Goal: Transaction & Acquisition: Purchase product/service

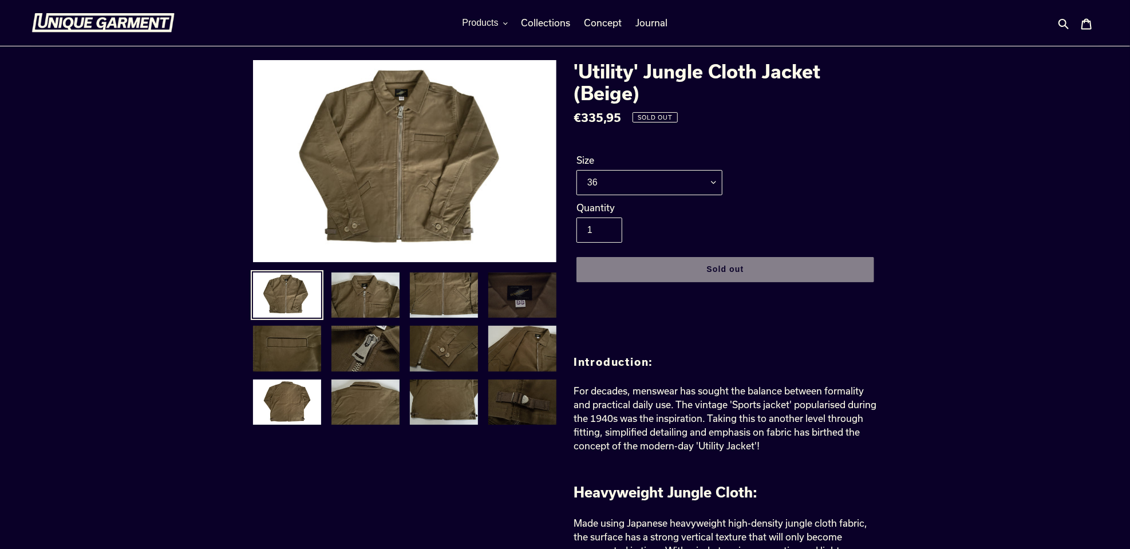
click at [509, 296] on img at bounding box center [522, 295] width 70 height 48
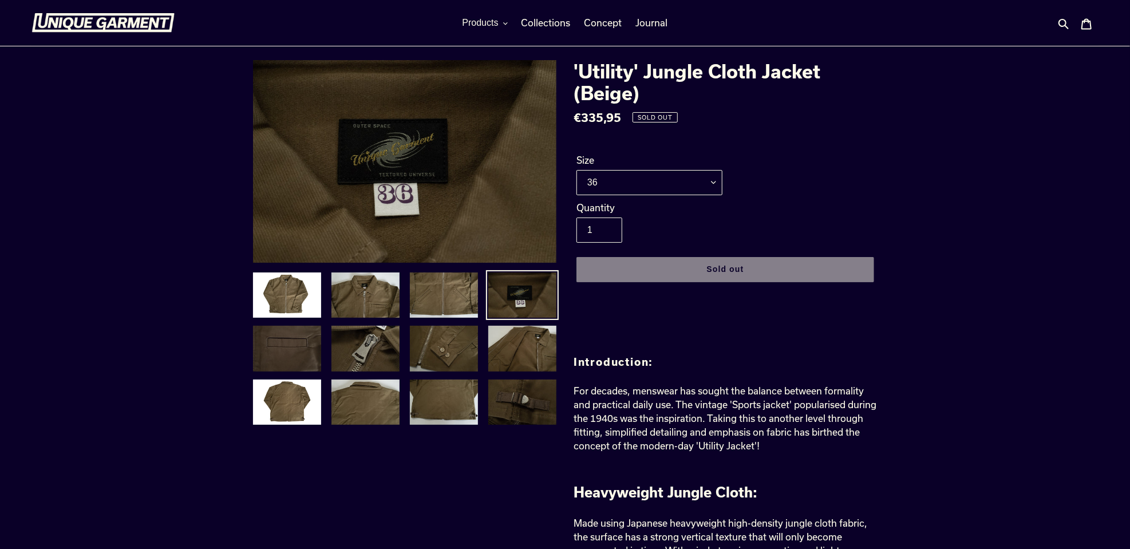
click at [294, 361] on img at bounding box center [287, 349] width 70 height 48
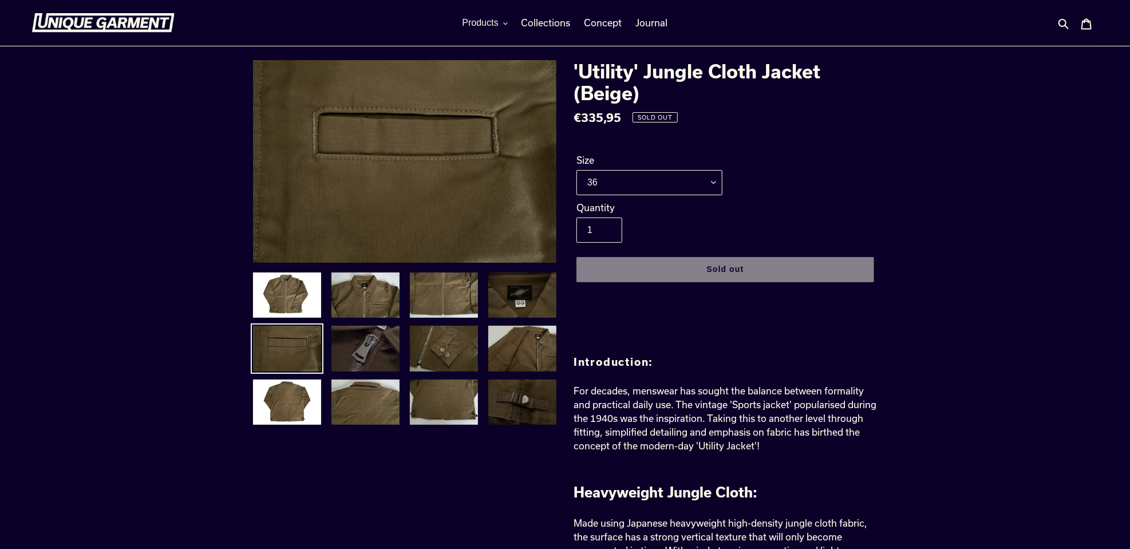
click at [356, 357] on img at bounding box center [365, 349] width 70 height 48
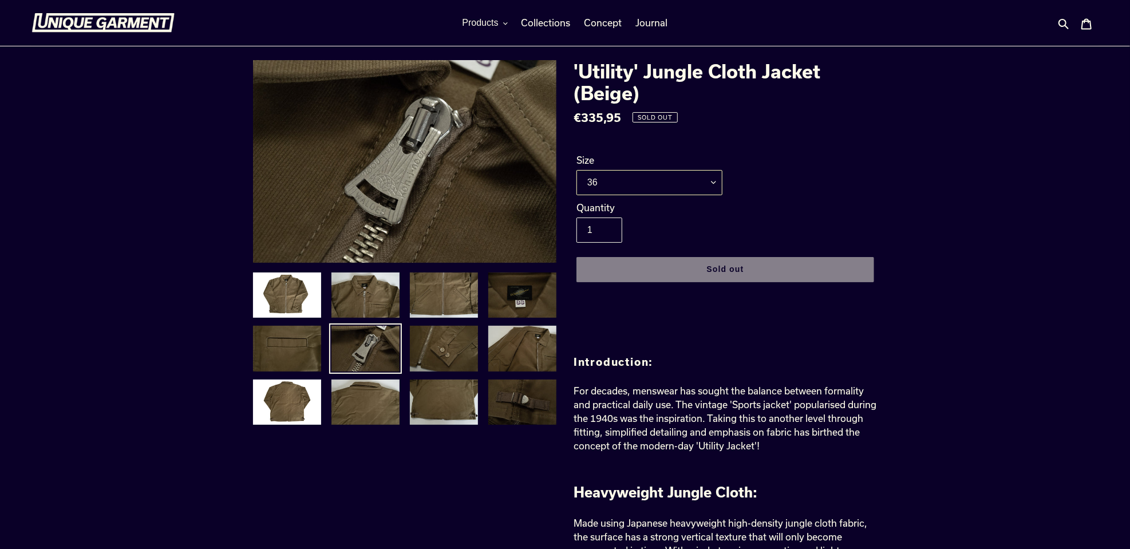
click at [718, 181] on select "36 38 40 42 44" at bounding box center [649, 182] width 146 height 25
select select "42"
click at [576, 170] on select "36 38 40 42 44" at bounding box center [649, 182] width 146 height 25
click at [302, 404] on img at bounding box center [287, 402] width 70 height 48
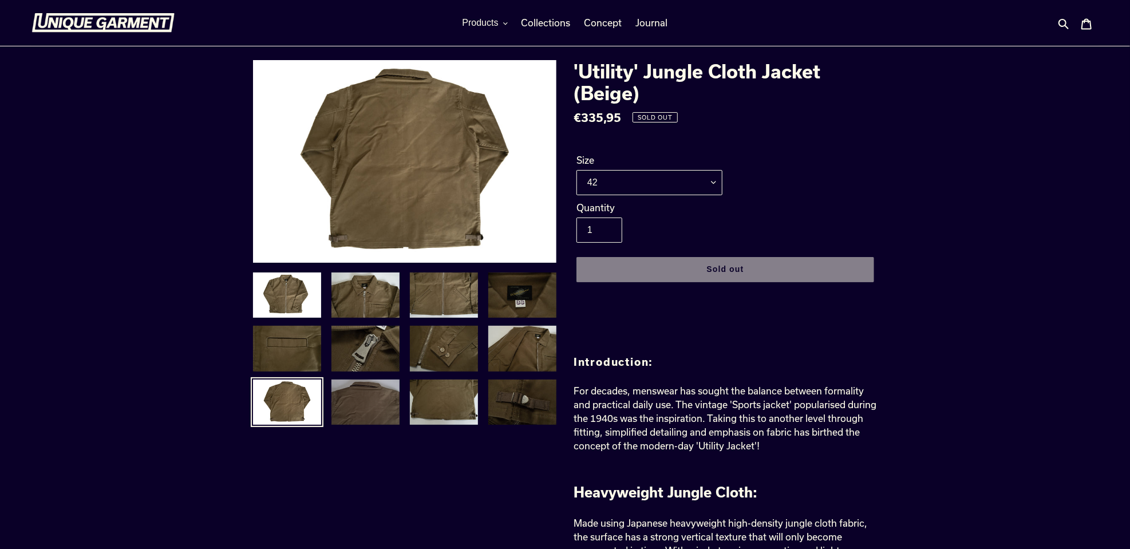
click at [368, 392] on img at bounding box center [365, 402] width 70 height 48
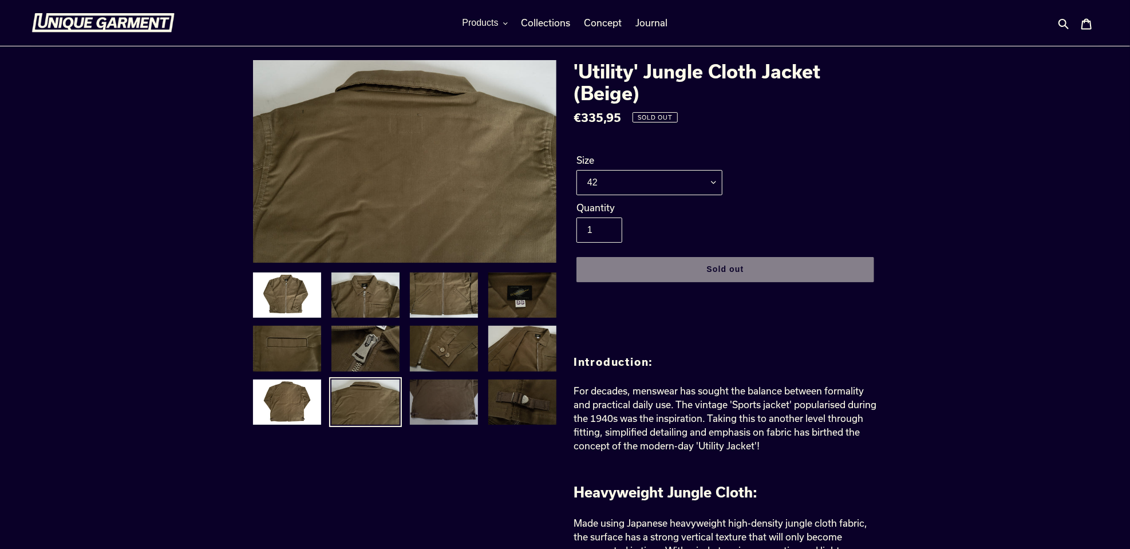
click at [422, 390] on img at bounding box center [444, 402] width 70 height 48
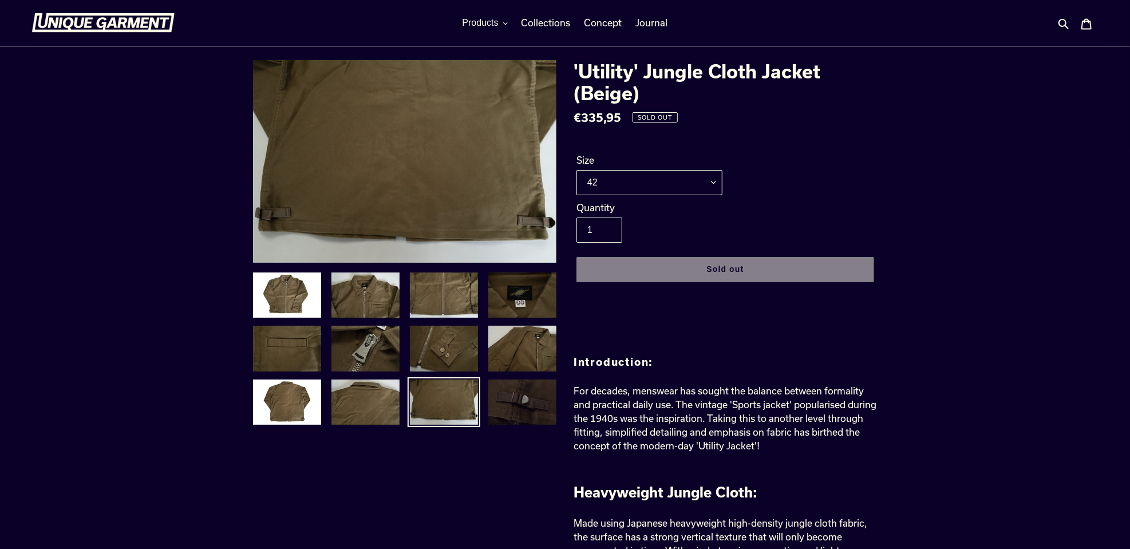
click at [519, 385] on img at bounding box center [522, 402] width 70 height 48
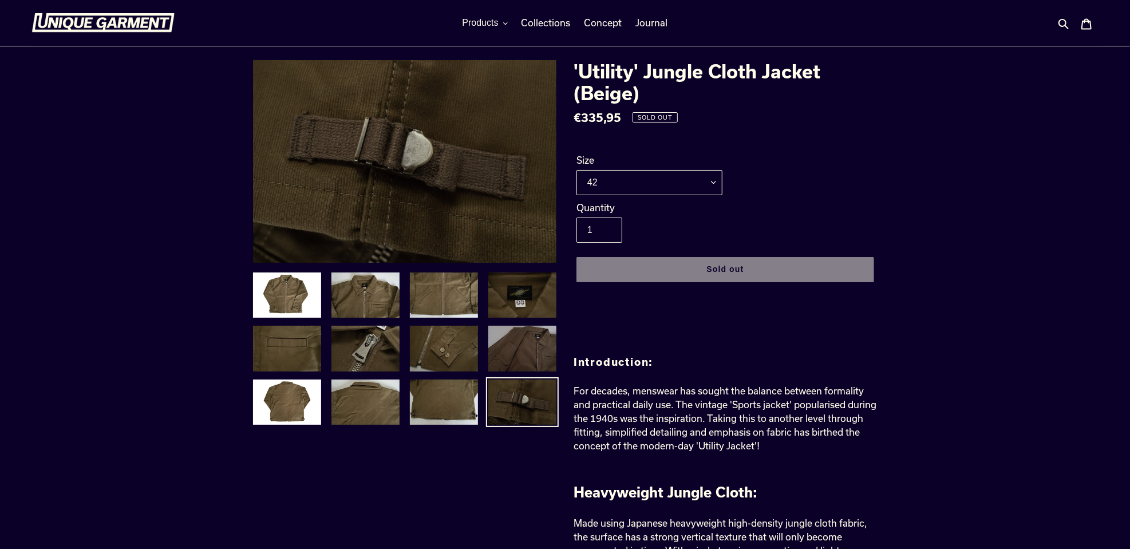
click at [523, 339] on img at bounding box center [522, 349] width 70 height 48
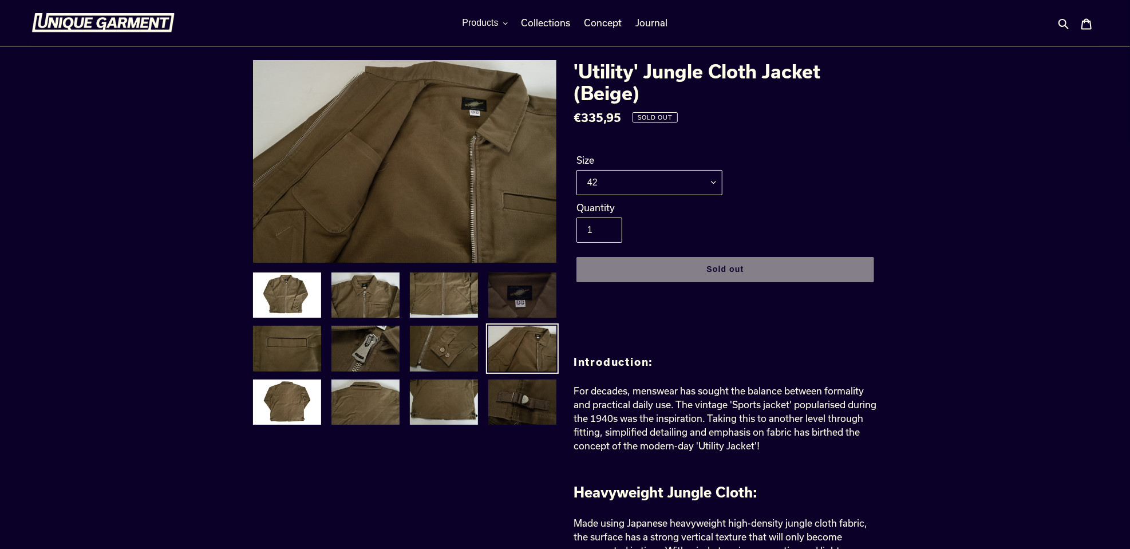
click at [519, 295] on img at bounding box center [522, 295] width 70 height 48
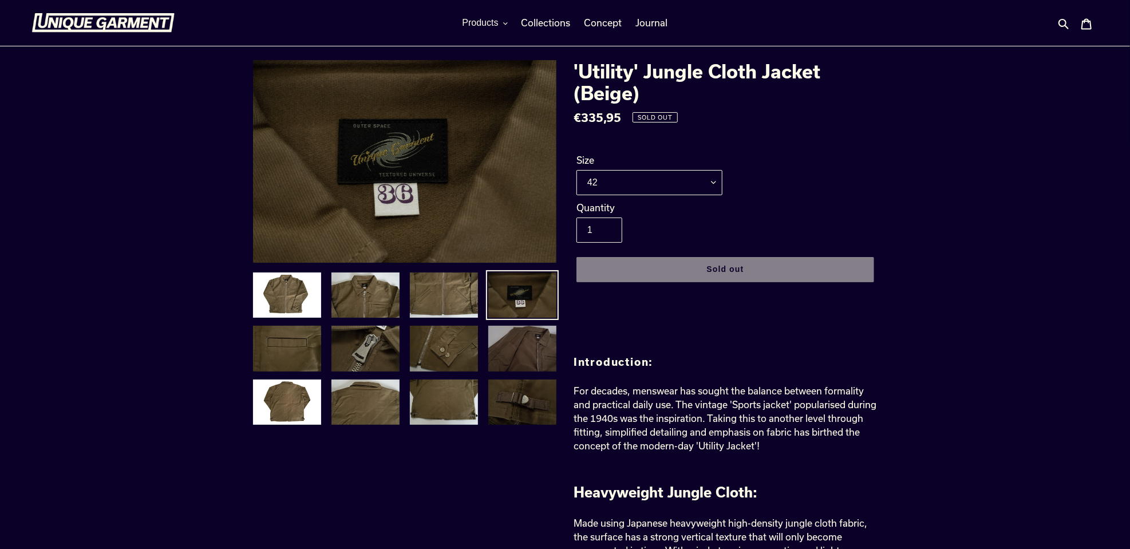
click at [519, 344] on img at bounding box center [522, 349] width 70 height 48
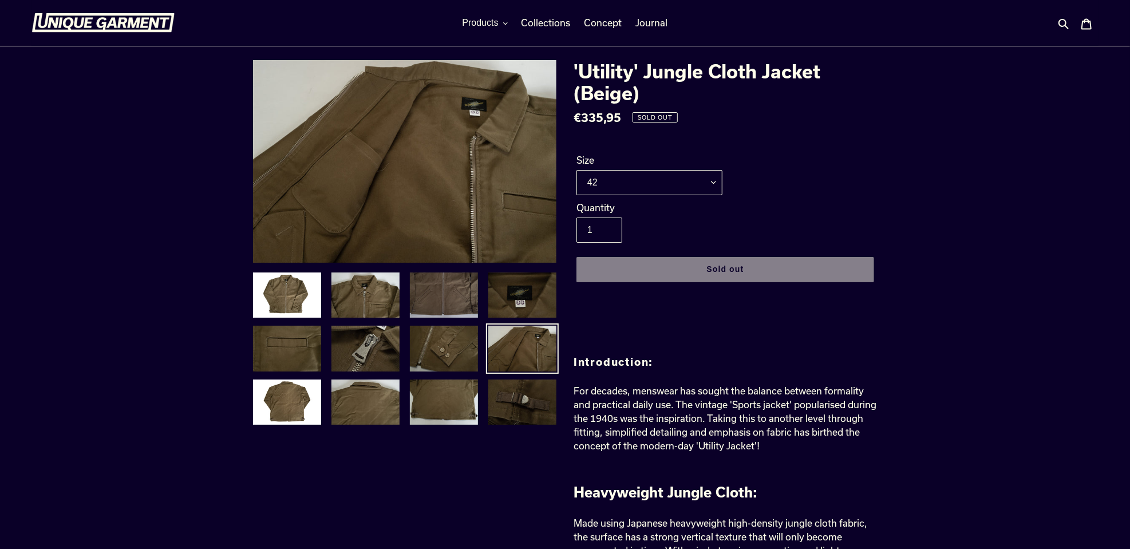
click at [452, 319] on link at bounding box center [443, 295] width 73 height 50
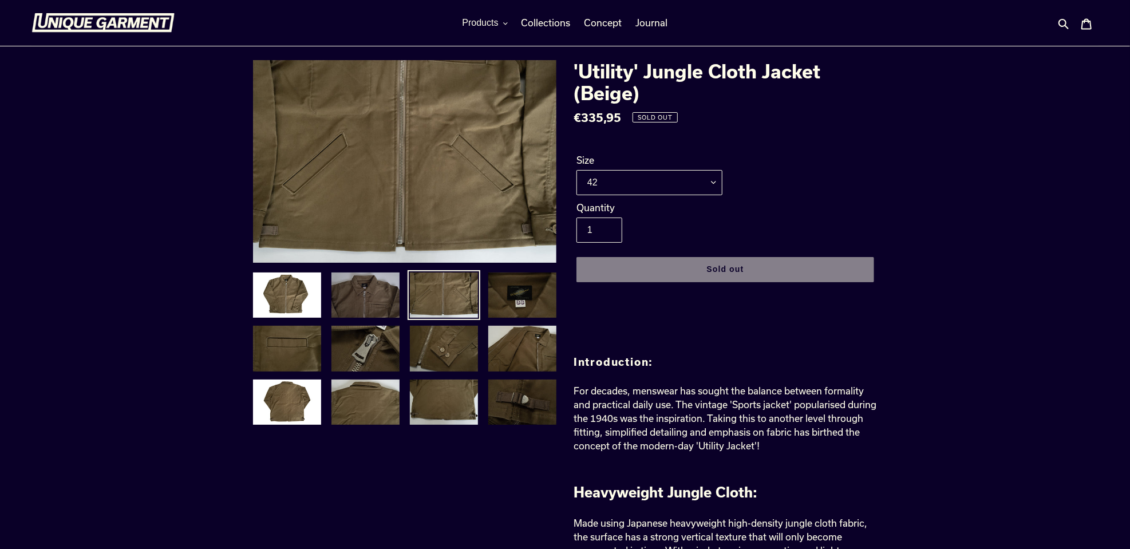
click at [372, 314] on img at bounding box center [365, 295] width 70 height 48
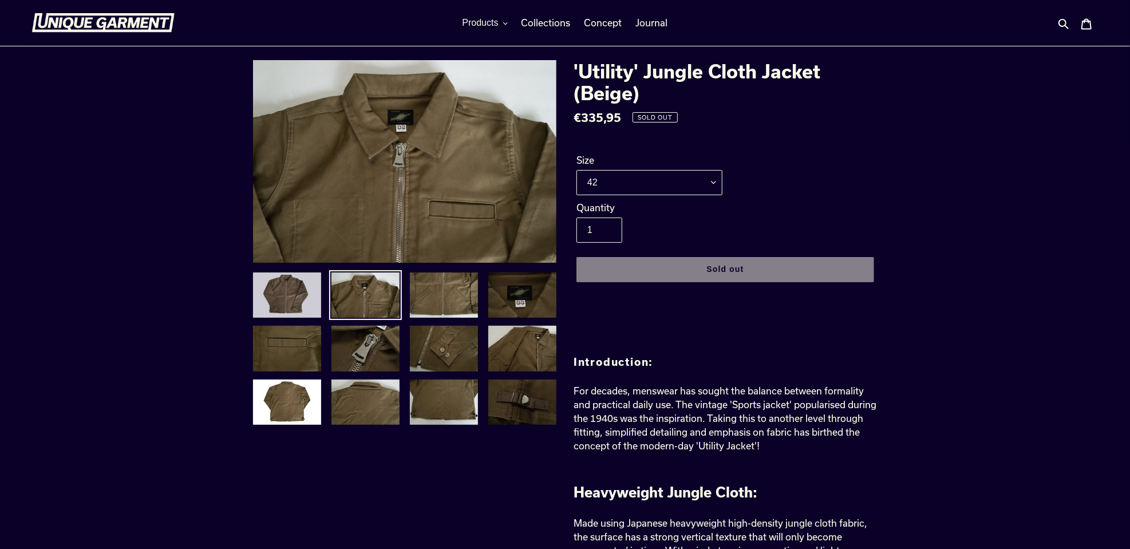
click at [294, 310] on img at bounding box center [287, 295] width 70 height 48
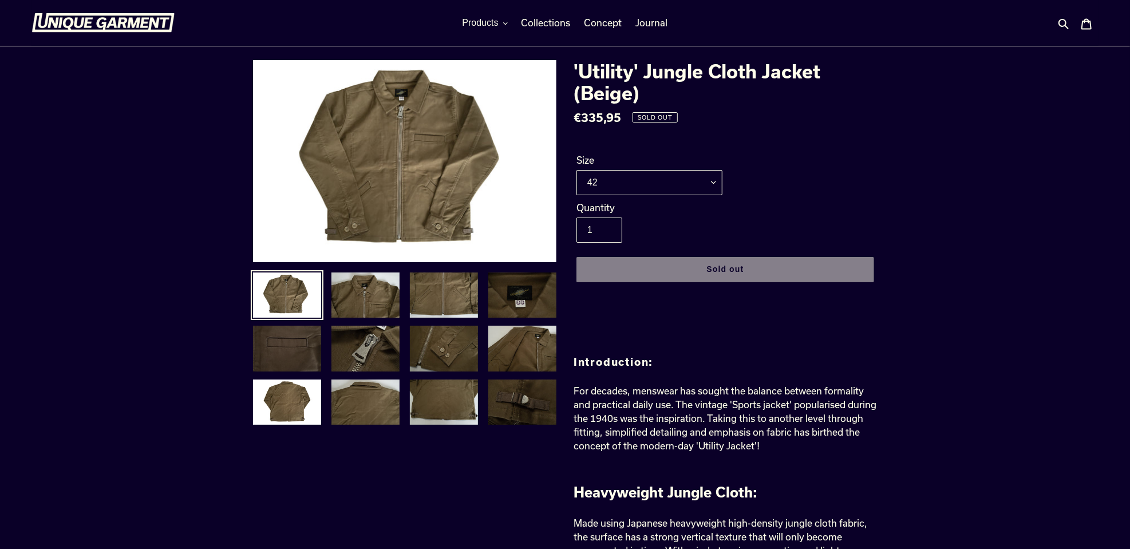
click at [287, 362] on img at bounding box center [287, 349] width 70 height 48
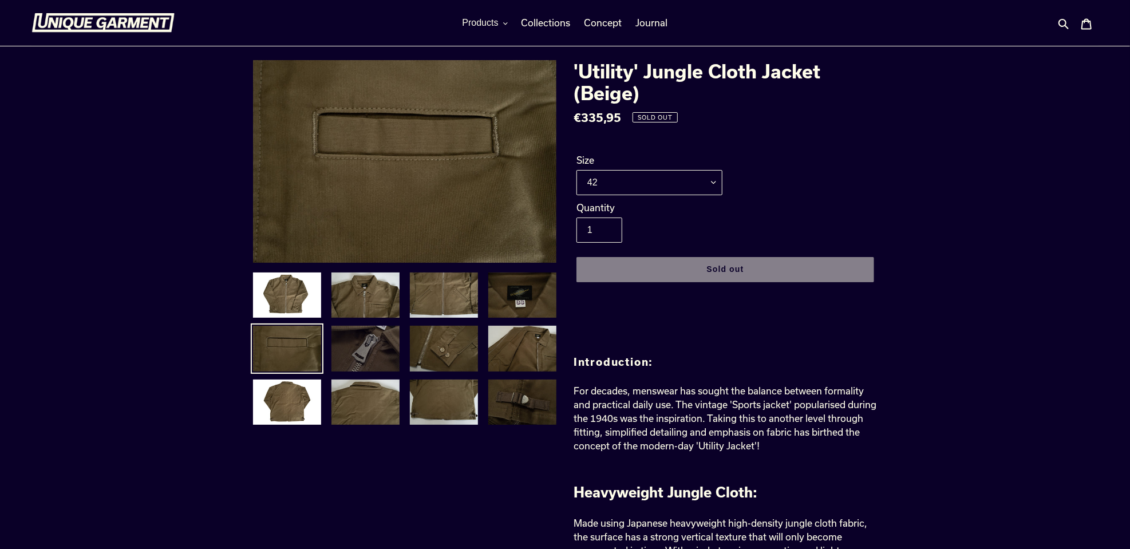
click at [352, 362] on img at bounding box center [365, 349] width 70 height 48
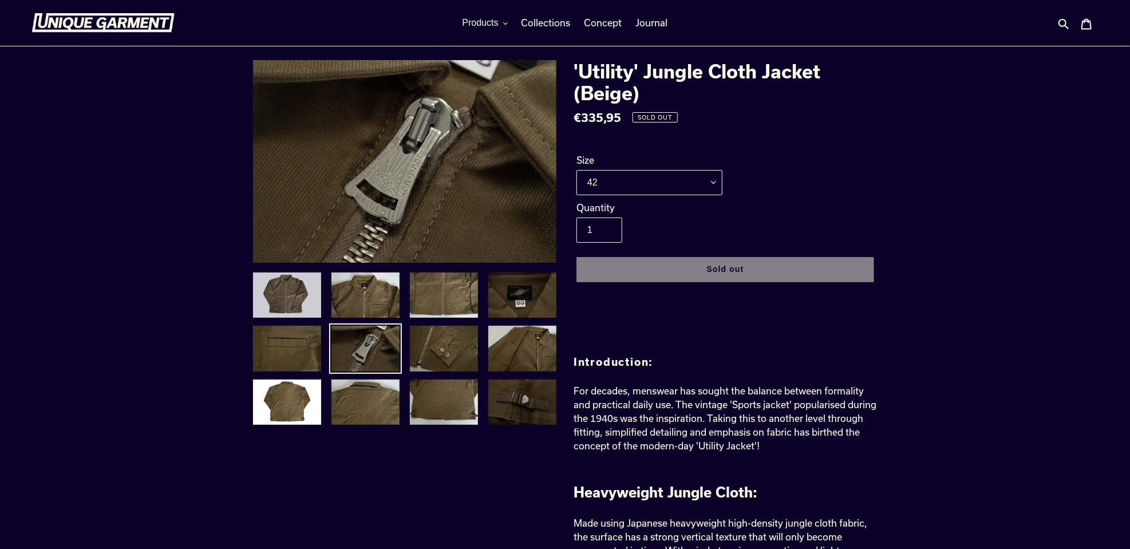
click at [290, 300] on img at bounding box center [287, 295] width 70 height 48
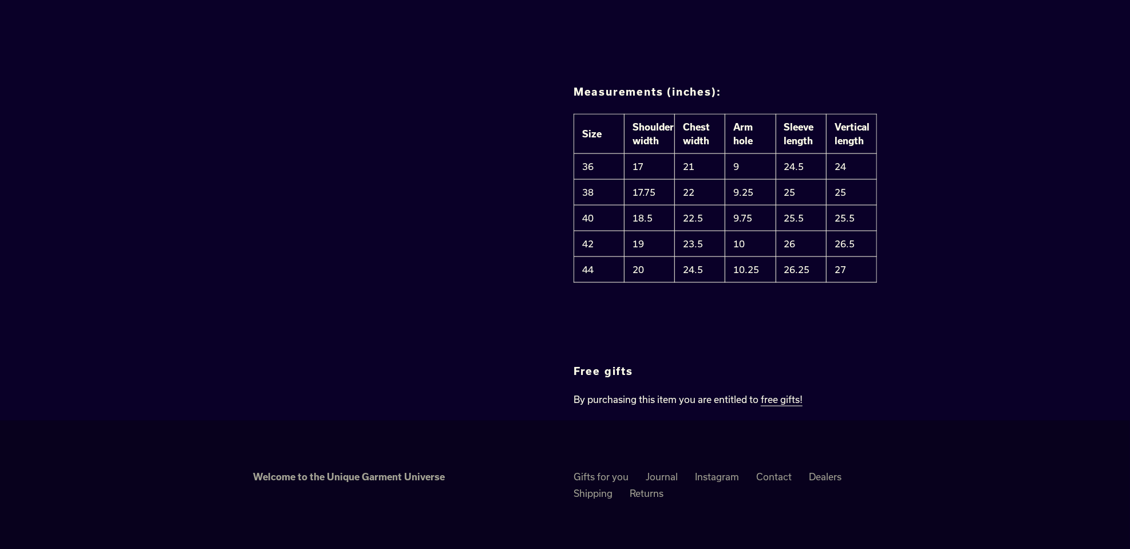
scroll to position [1198, 0]
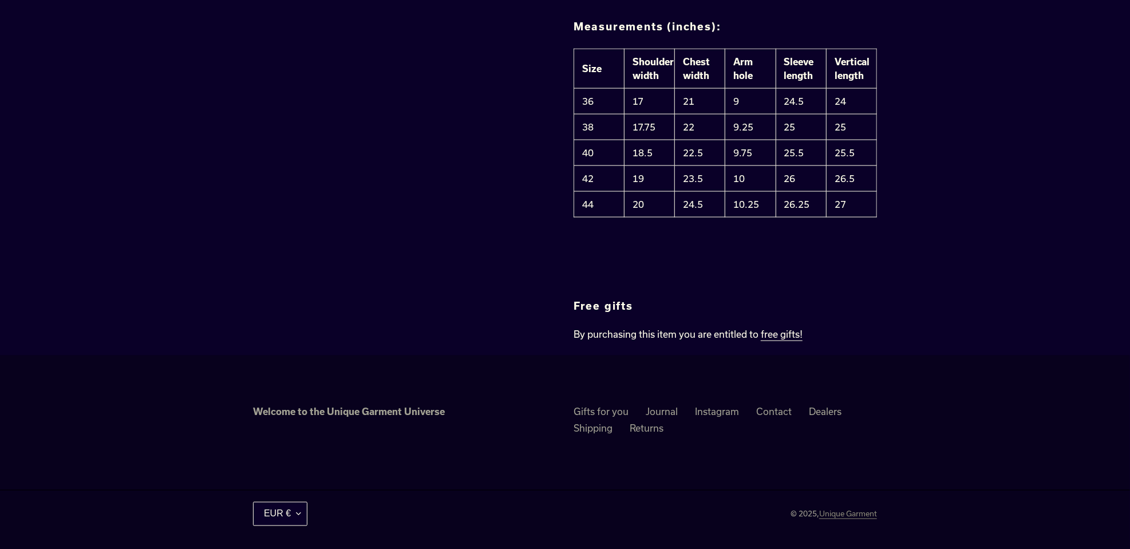
click at [833, 512] on link "Unique Garment" at bounding box center [848, 514] width 58 height 10
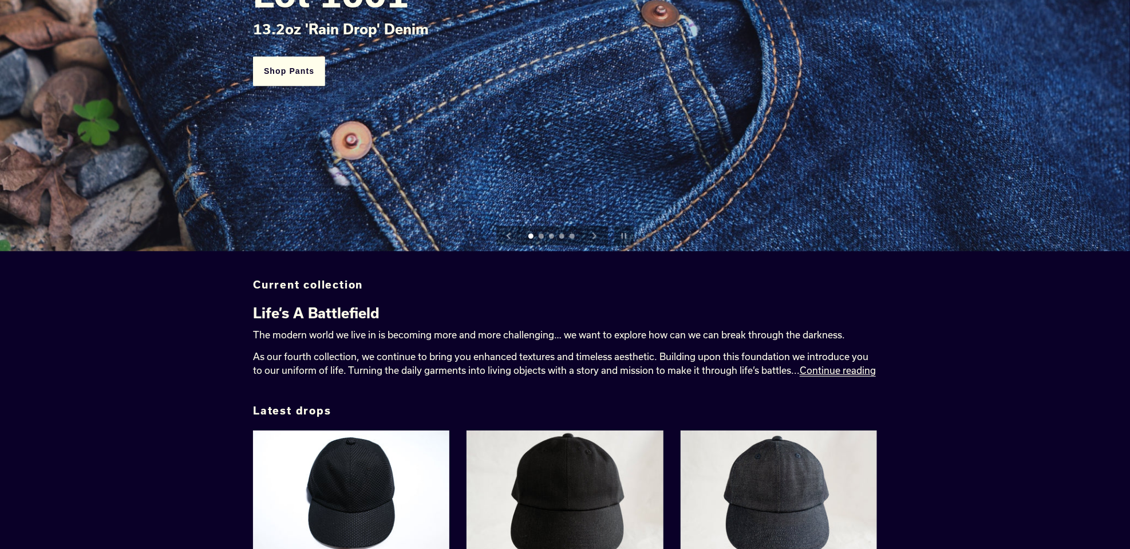
scroll to position [515, 0]
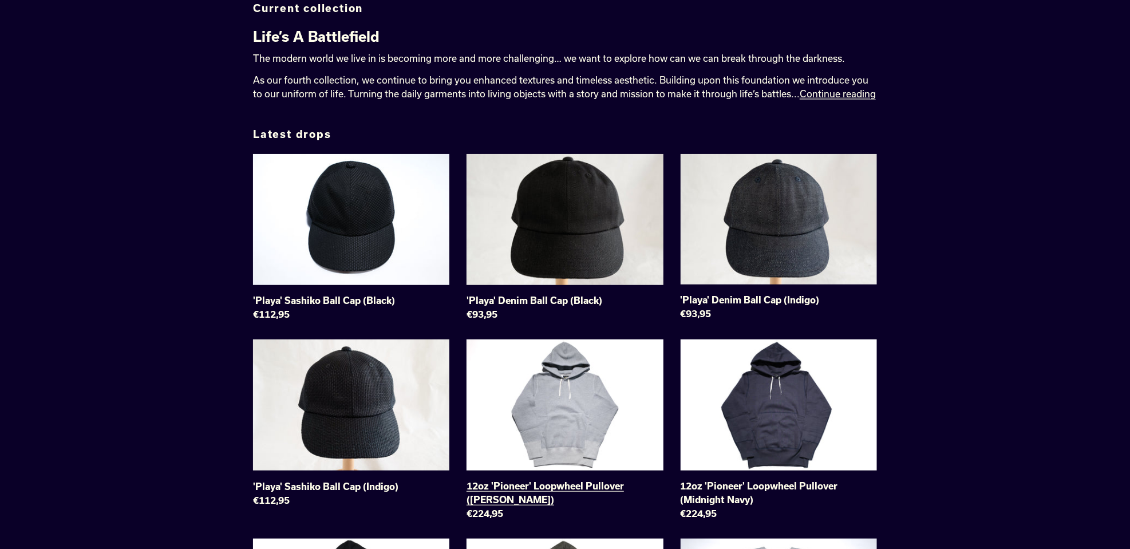
click at [595, 424] on link "12oz 'Pioneer' Loopwheel Pullover (Heather Grey)" at bounding box center [564, 431] width 196 height 185
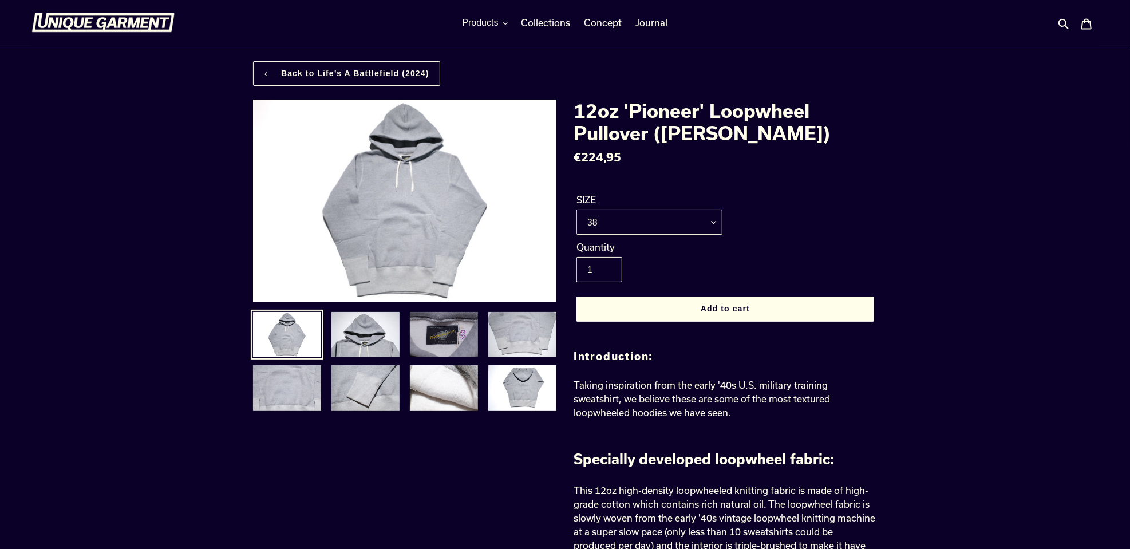
click at [446, 322] on img at bounding box center [444, 335] width 70 height 48
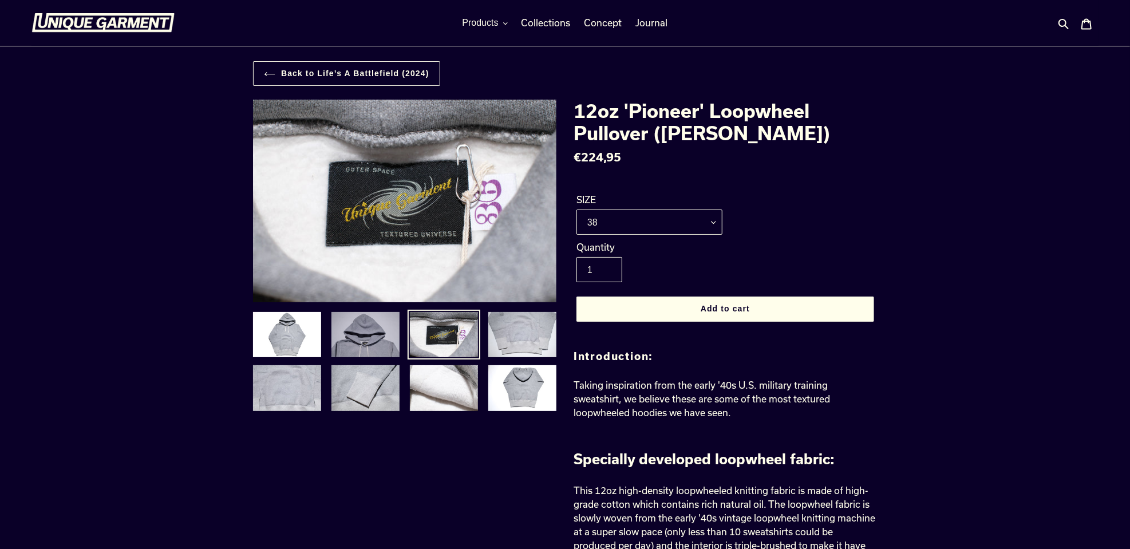
click at [381, 340] on img at bounding box center [365, 335] width 70 height 48
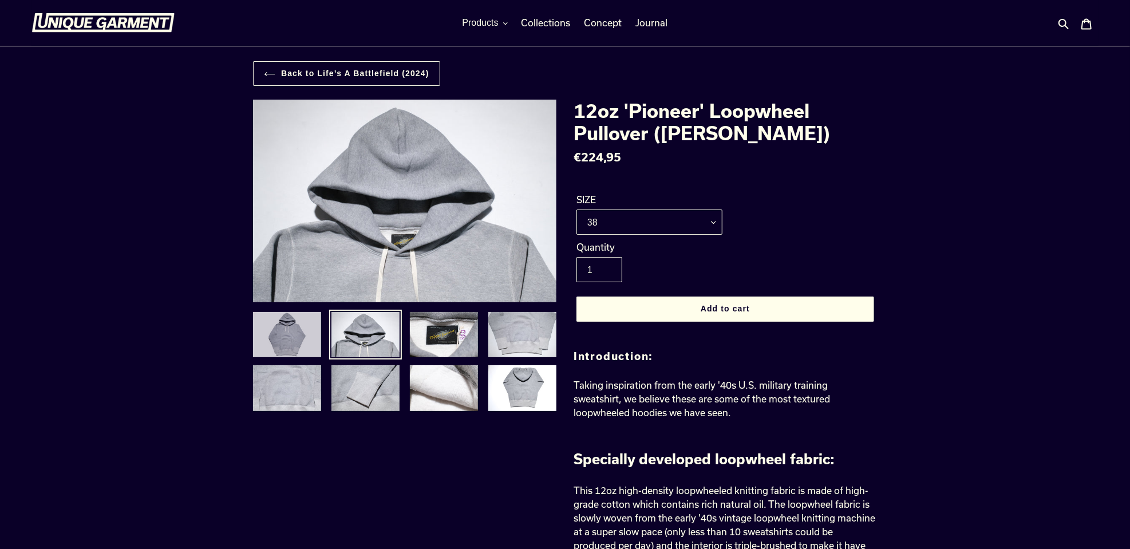
click at [292, 339] on img at bounding box center [287, 335] width 70 height 48
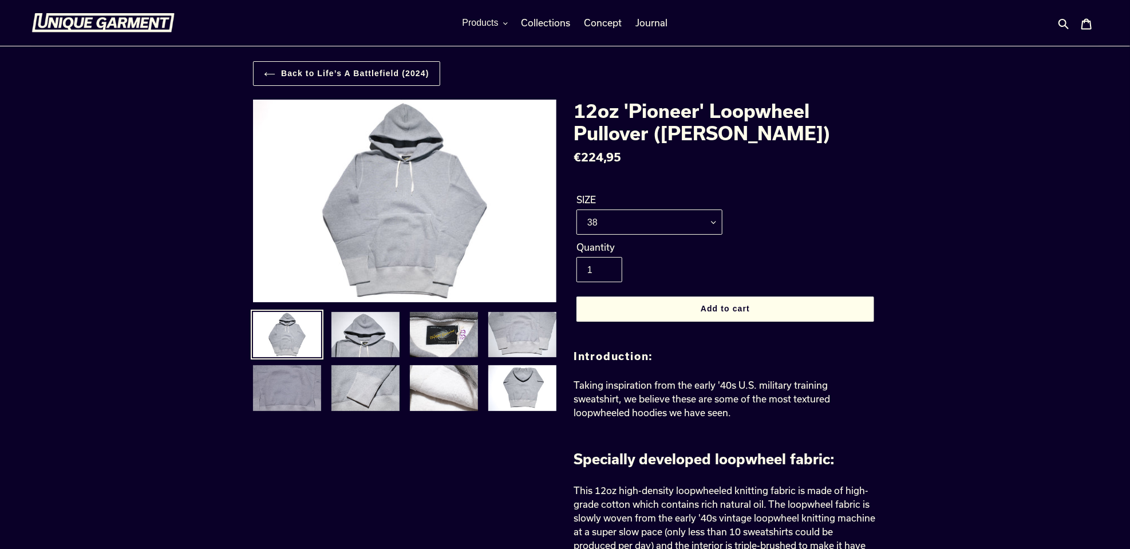
click at [288, 399] on img at bounding box center [287, 388] width 70 height 48
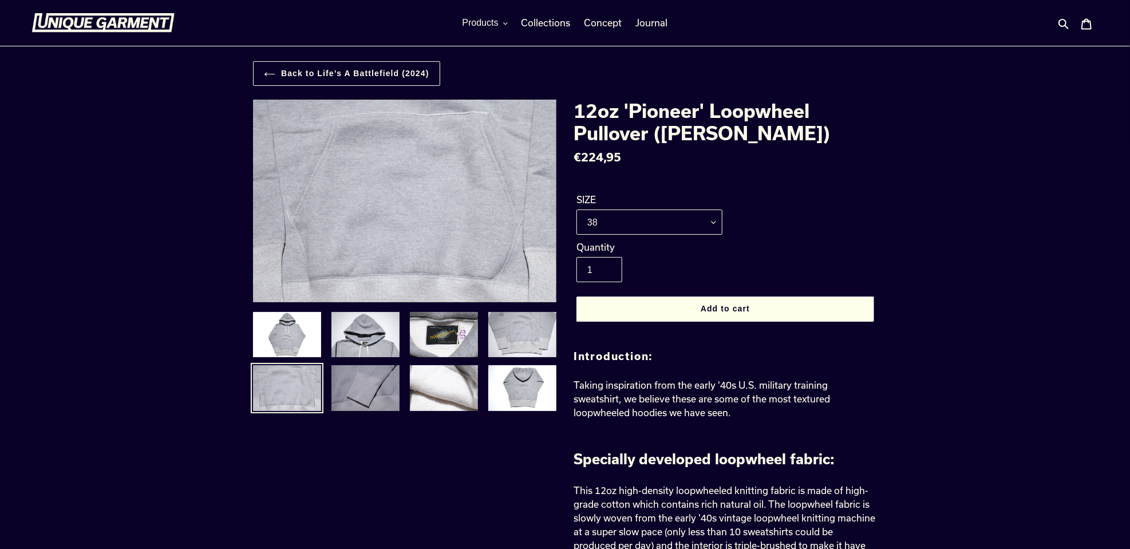
click at [355, 385] on img at bounding box center [365, 388] width 70 height 48
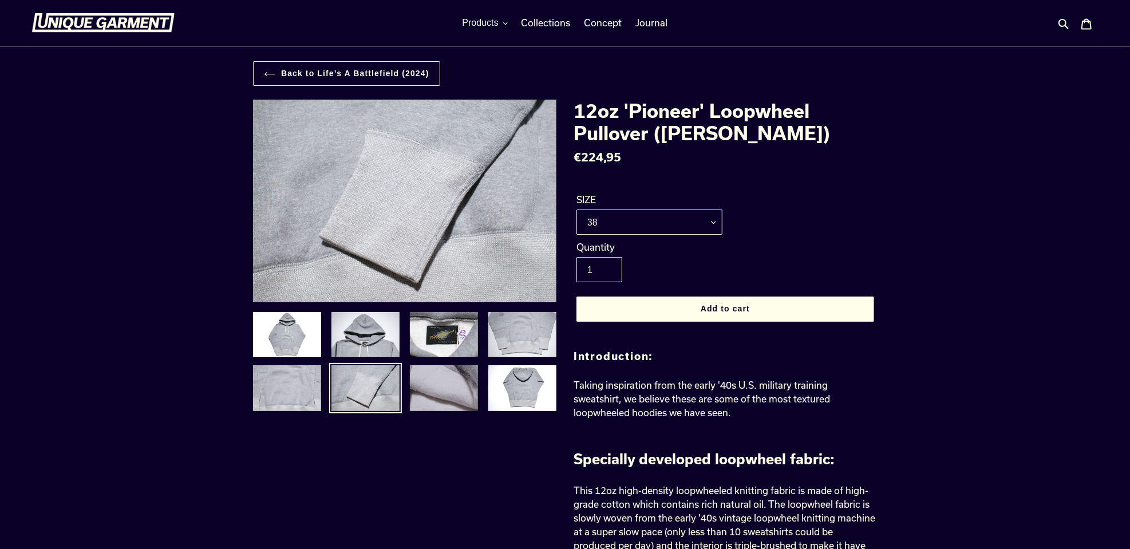
click at [422, 377] on img at bounding box center [444, 388] width 70 height 48
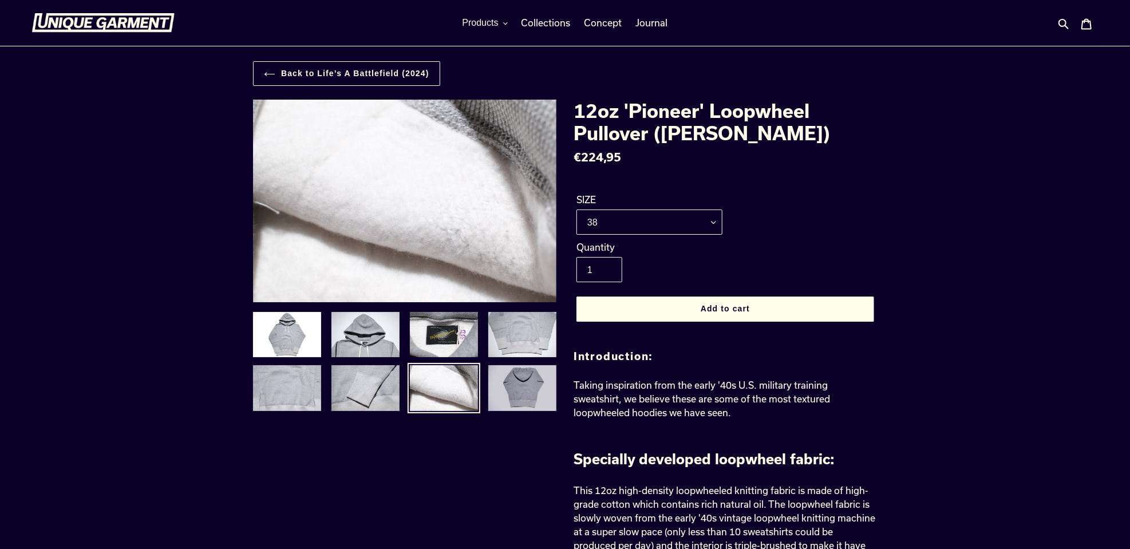
click at [538, 377] on img at bounding box center [522, 388] width 70 height 48
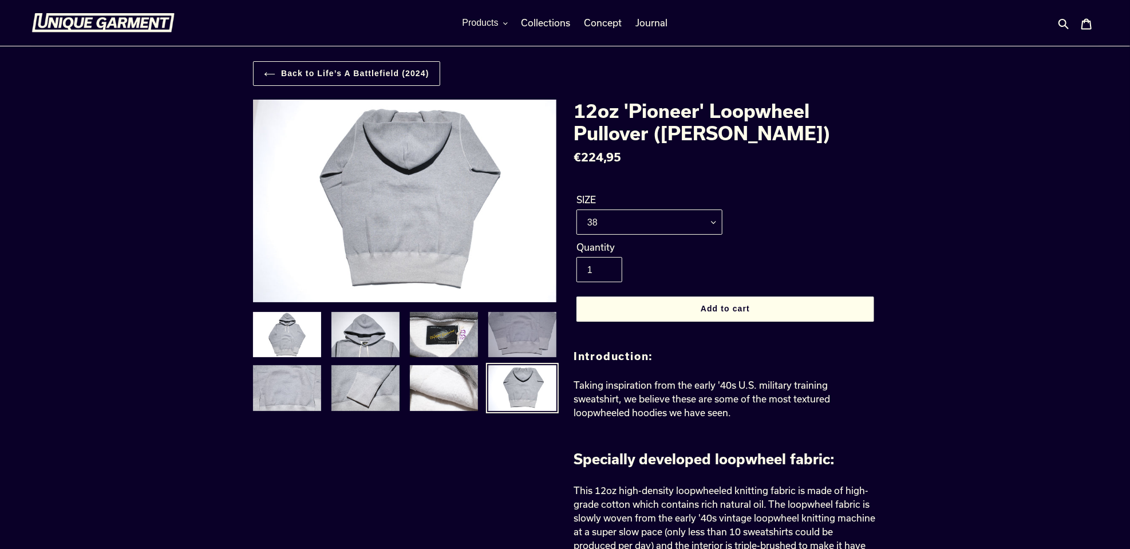
click at [531, 345] on img at bounding box center [522, 335] width 70 height 48
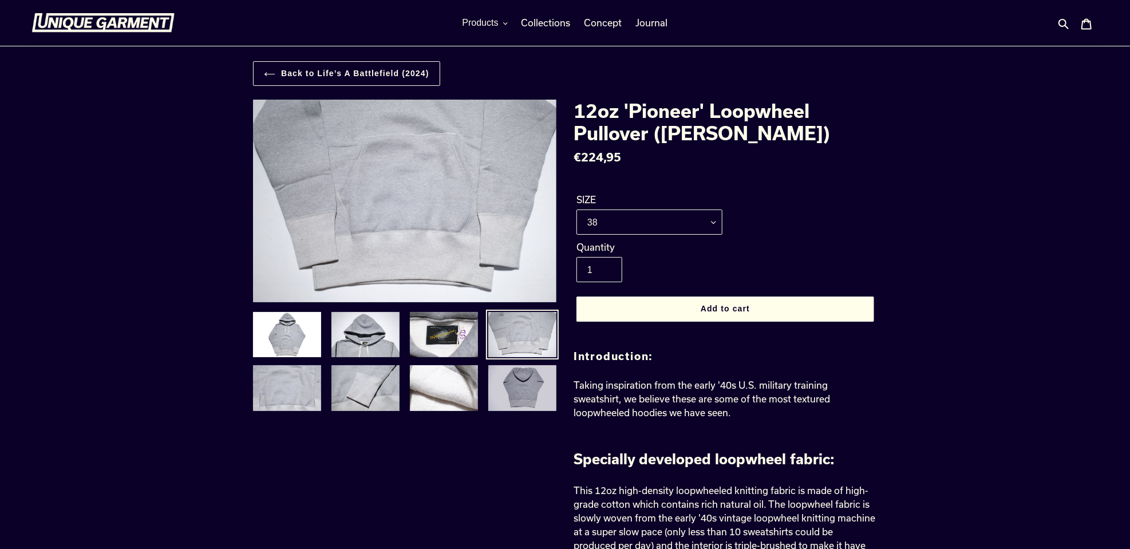
click at [525, 383] on img at bounding box center [522, 388] width 70 height 48
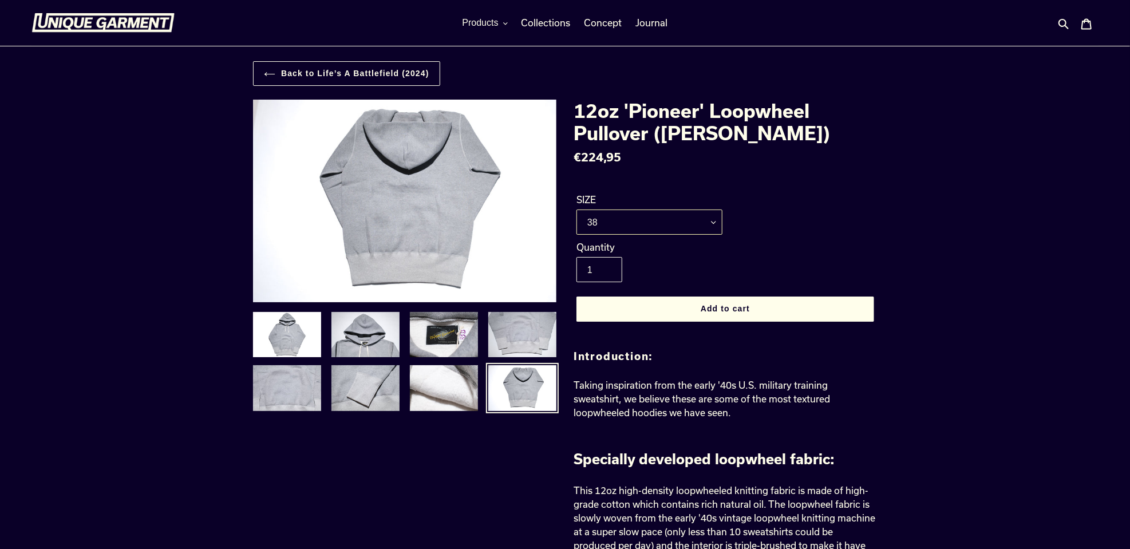
click at [640, 220] on select "36 38 40 42" at bounding box center [649, 221] width 146 height 25
select select "42"
click at [576, 209] on select "36 38 40 42" at bounding box center [649, 221] width 146 height 25
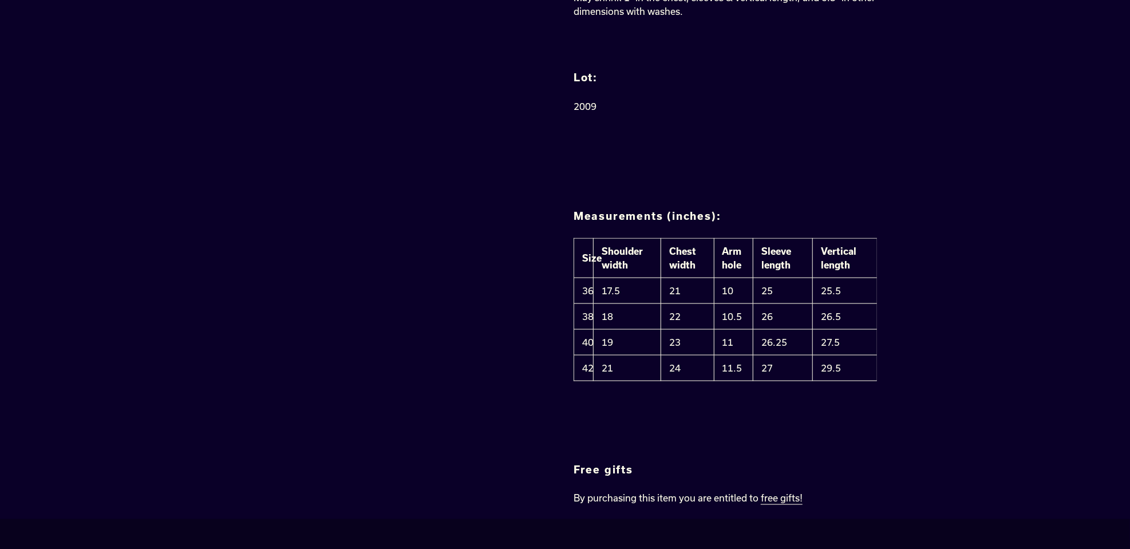
scroll to position [1202, 0]
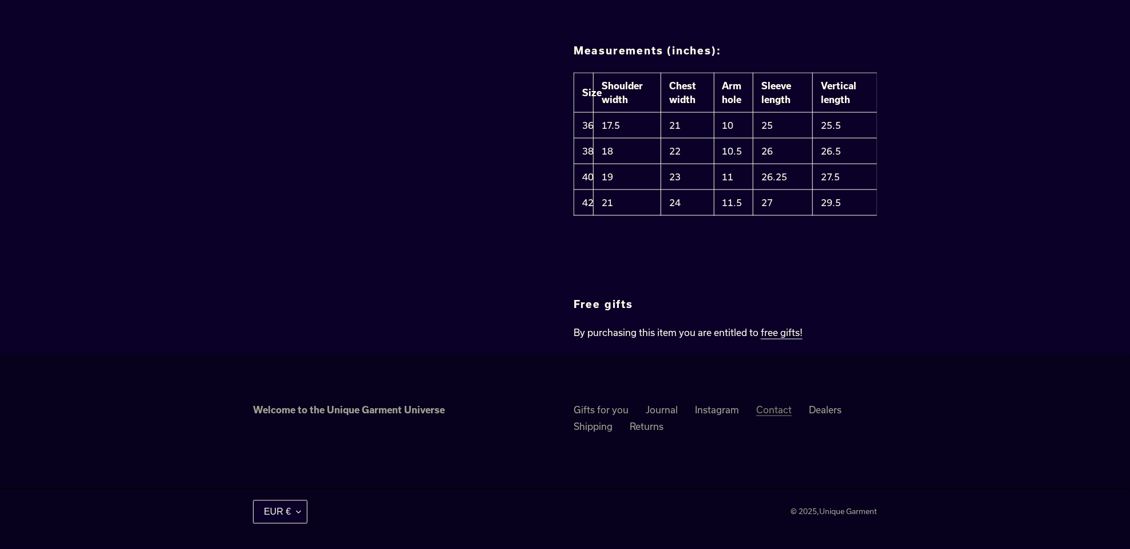
click at [774, 414] on link "Contact" at bounding box center [773, 410] width 35 height 11
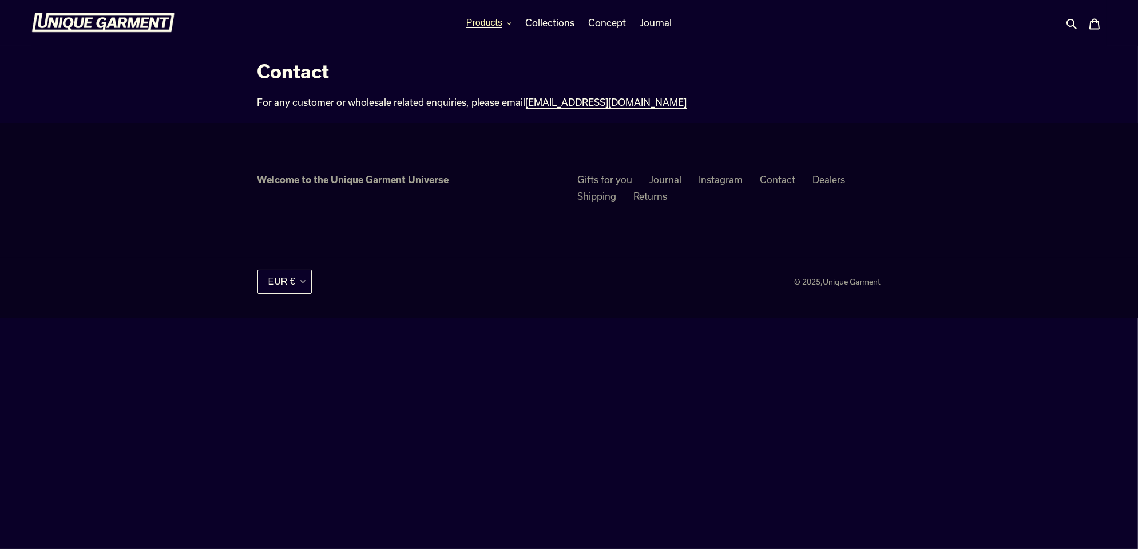
click at [507, 22] on button "Products" at bounding box center [489, 22] width 57 height 17
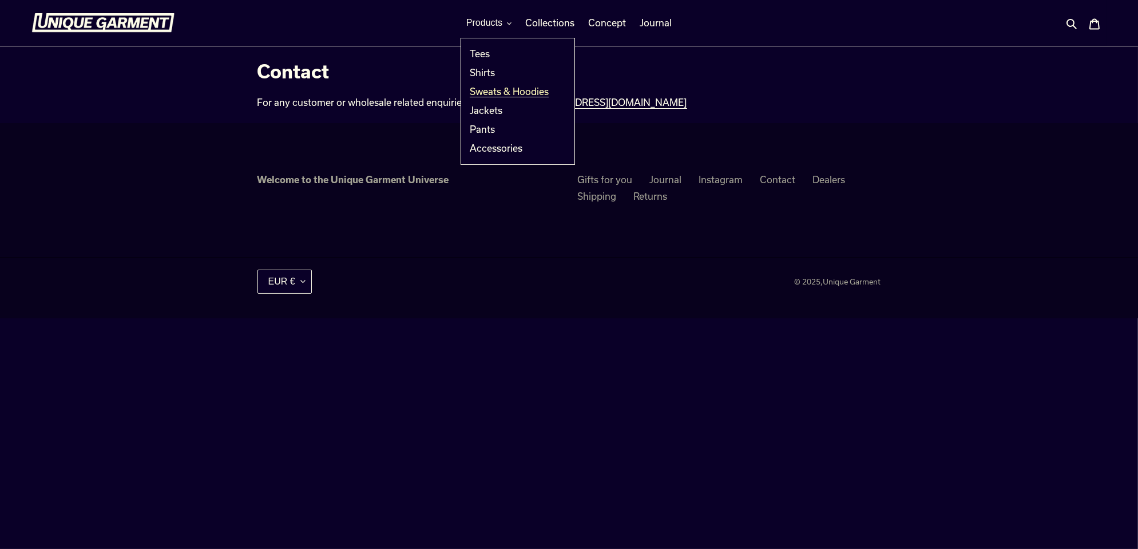
click at [494, 87] on span "Sweats & Hoodies" at bounding box center [509, 91] width 79 height 11
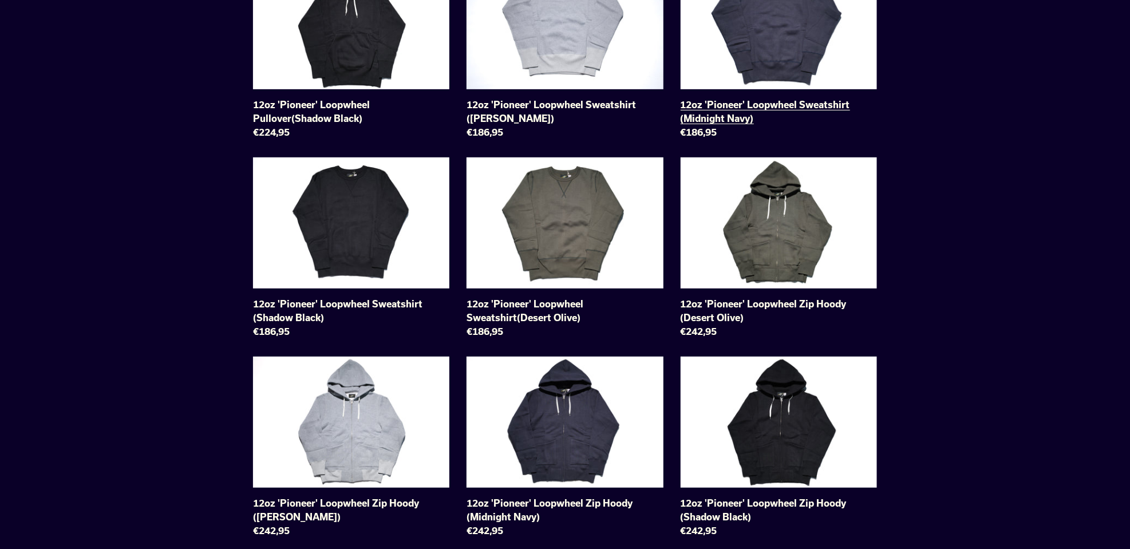
scroll to position [400, 0]
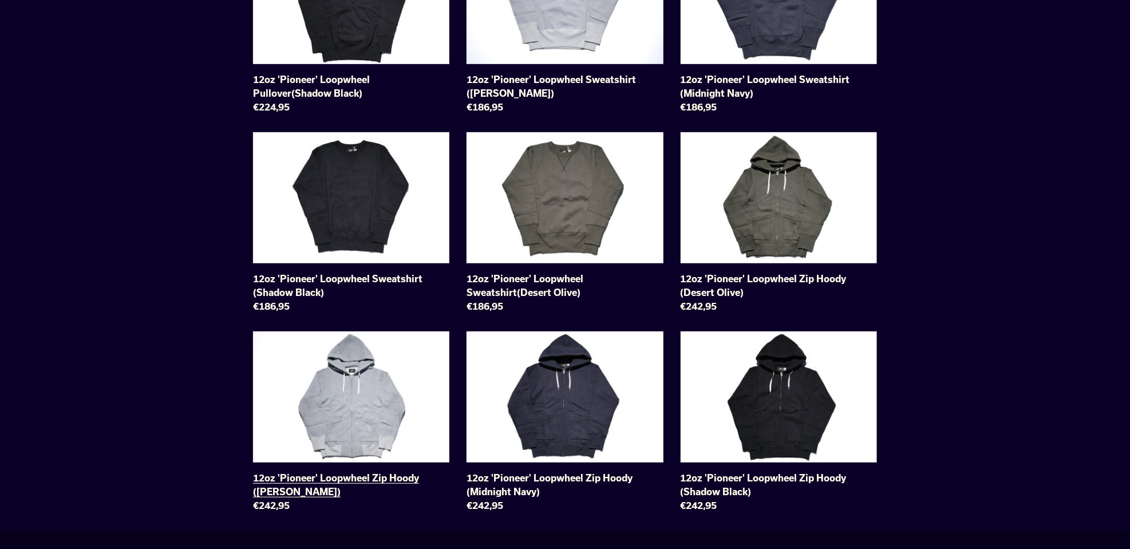
click at [360, 386] on link "12oz 'Pioneer' Loopwheel Zip Hoody ([PERSON_NAME])" at bounding box center [351, 423] width 196 height 185
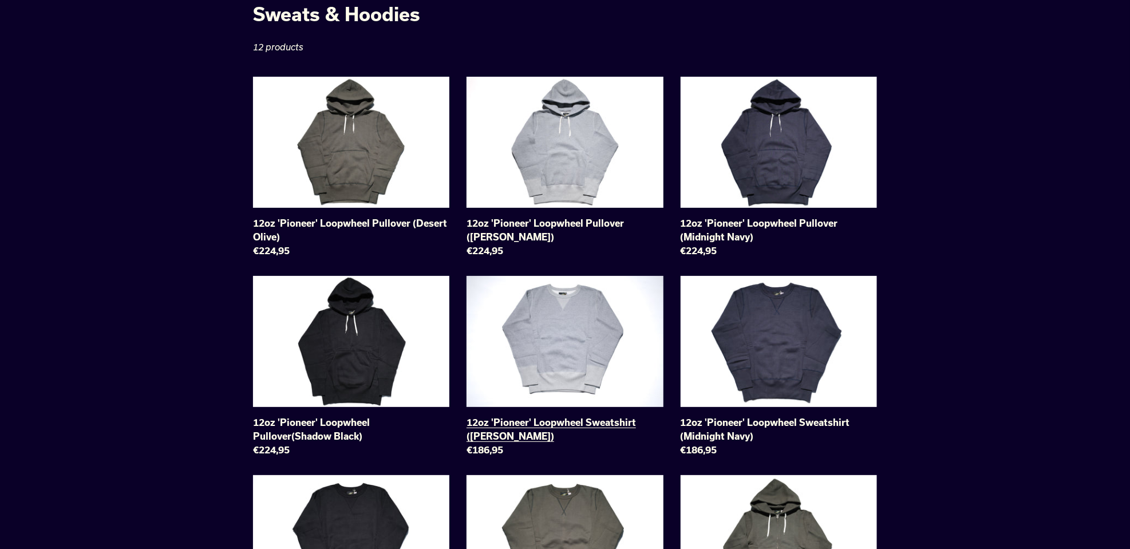
click at [540, 351] on link "12oz 'Pioneer' Loopwheel Sweatshirt ([PERSON_NAME])" at bounding box center [564, 368] width 196 height 185
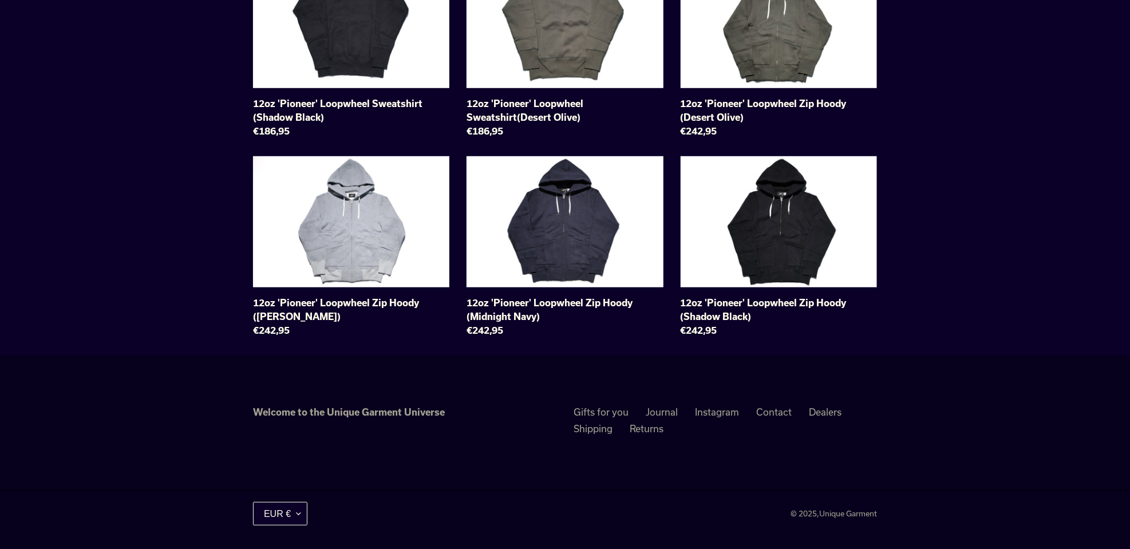
scroll to position [576, 0]
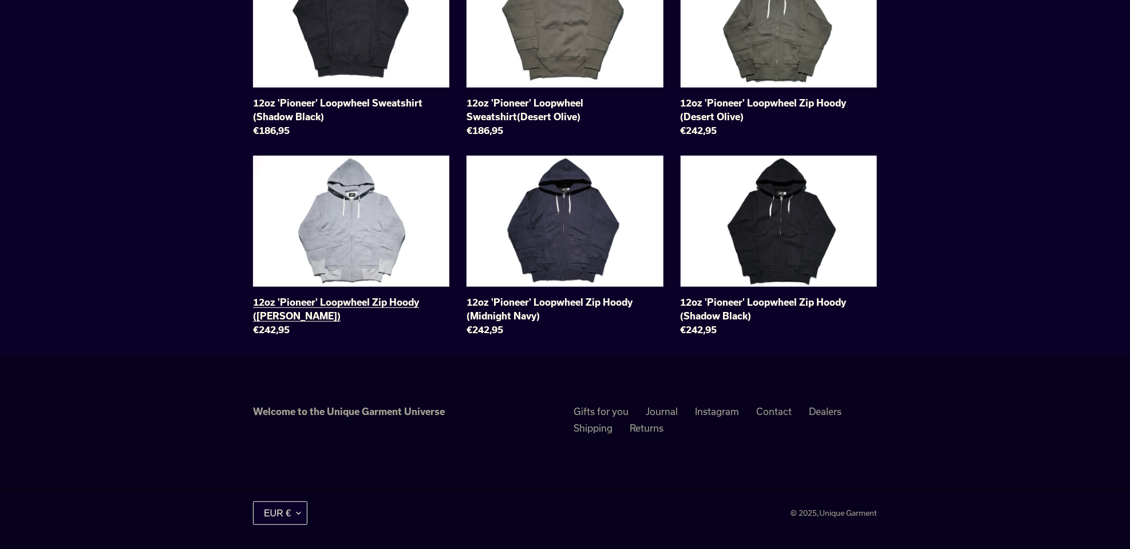
click at [341, 225] on link "12oz 'Pioneer' Loopwheel Zip Hoody ([PERSON_NAME])" at bounding box center [351, 248] width 196 height 185
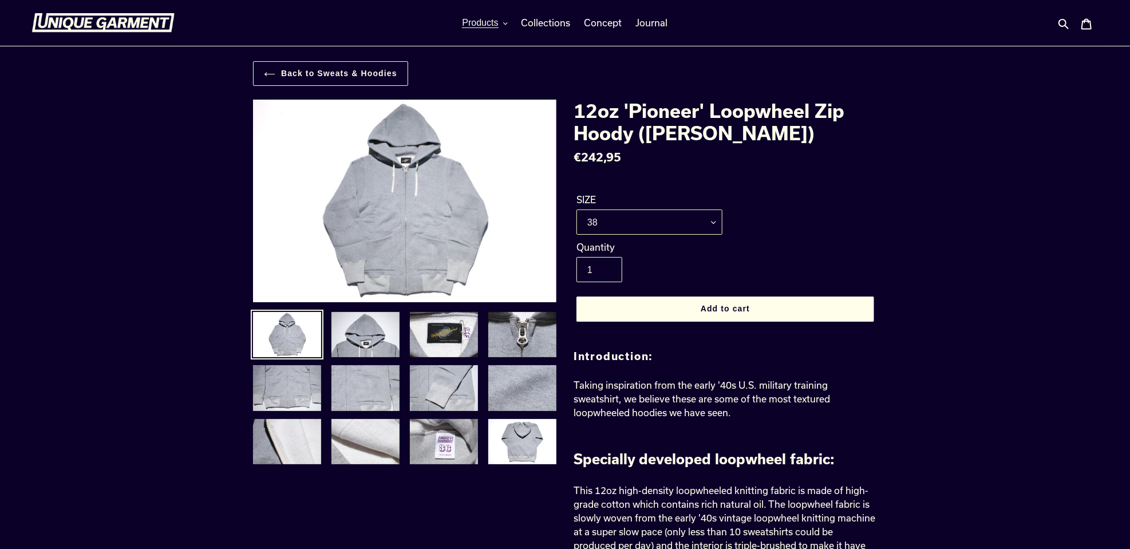
click at [660, 227] on select "36 38 40 42" at bounding box center [649, 221] width 146 height 25
select select "42"
click at [576, 209] on select "36 38 40 42" at bounding box center [649, 221] width 146 height 25
click at [365, 385] on img at bounding box center [365, 388] width 70 height 48
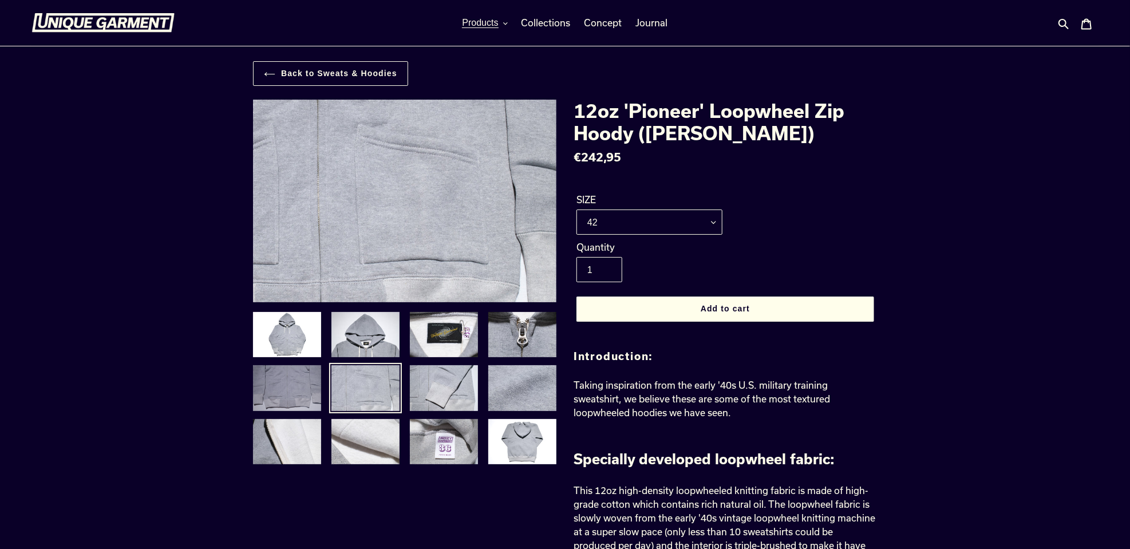
click at [276, 391] on img at bounding box center [287, 388] width 70 height 48
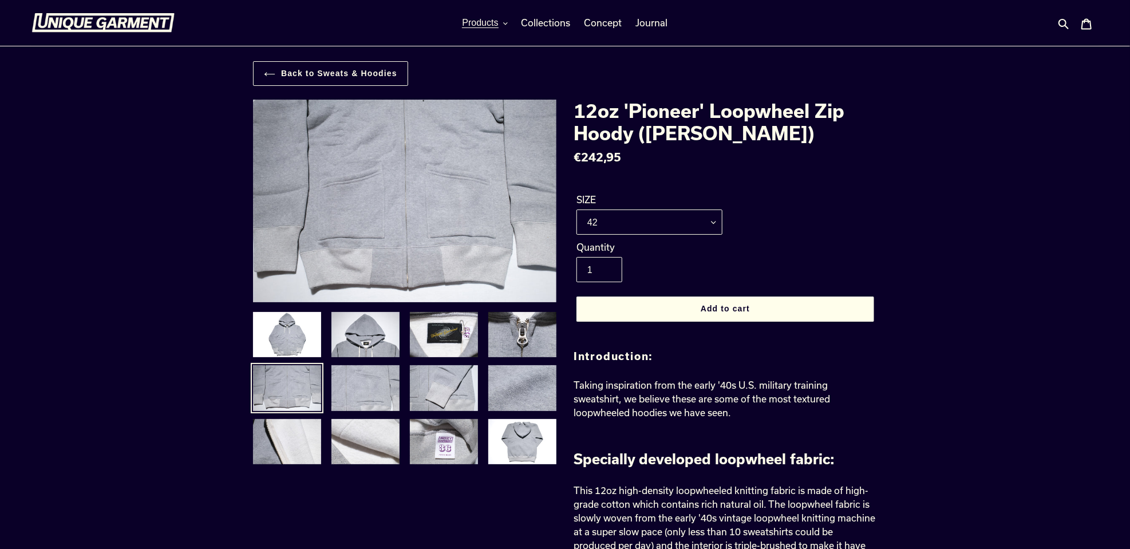
click at [441, 446] on img at bounding box center [444, 442] width 70 height 48
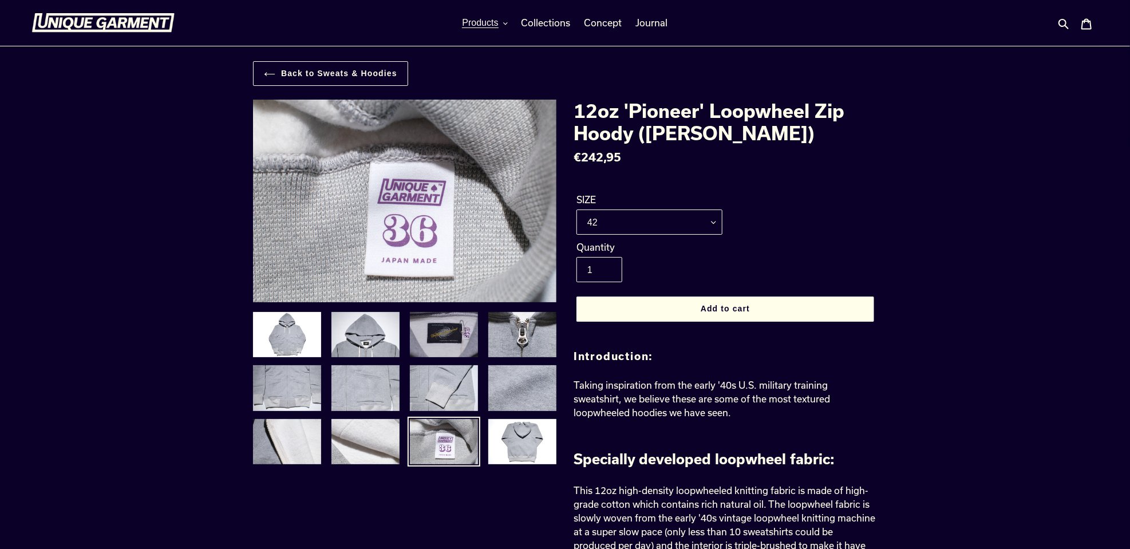
click at [442, 337] on img at bounding box center [444, 335] width 70 height 48
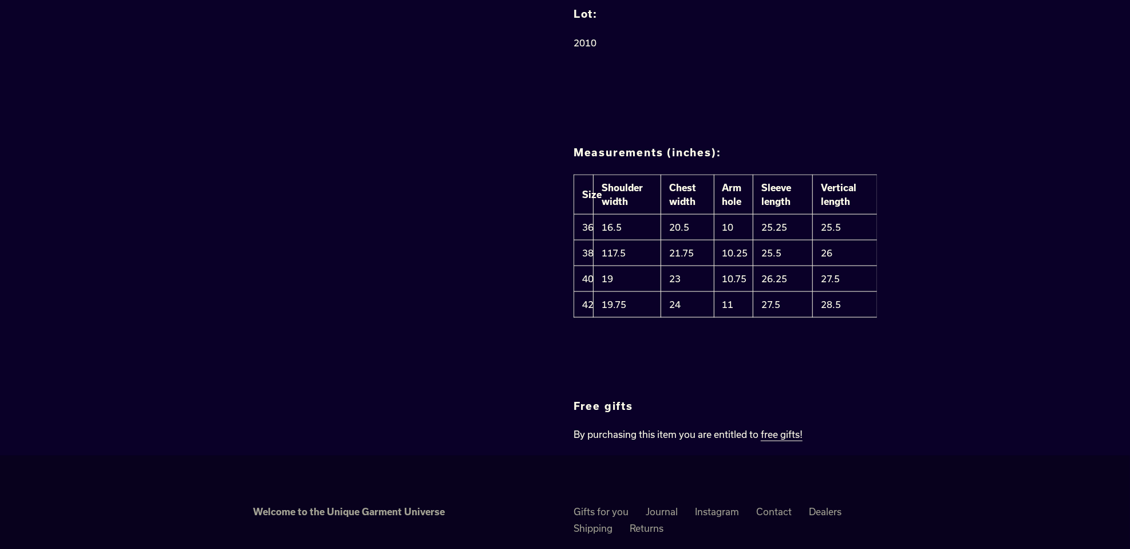
scroll to position [1202, 0]
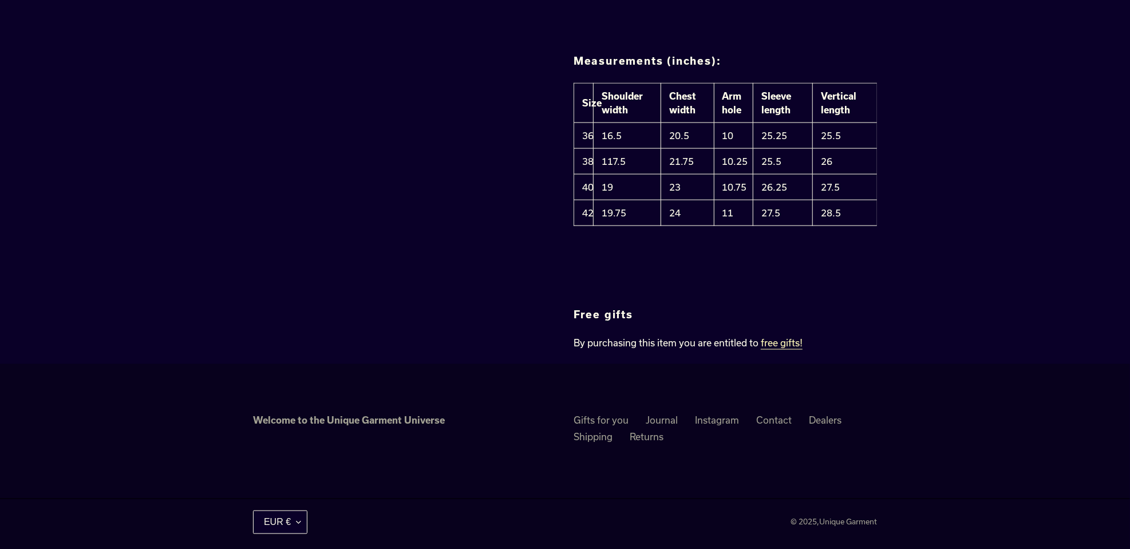
click at [779, 350] on link "free gifts!" at bounding box center [782, 344] width 42 height 12
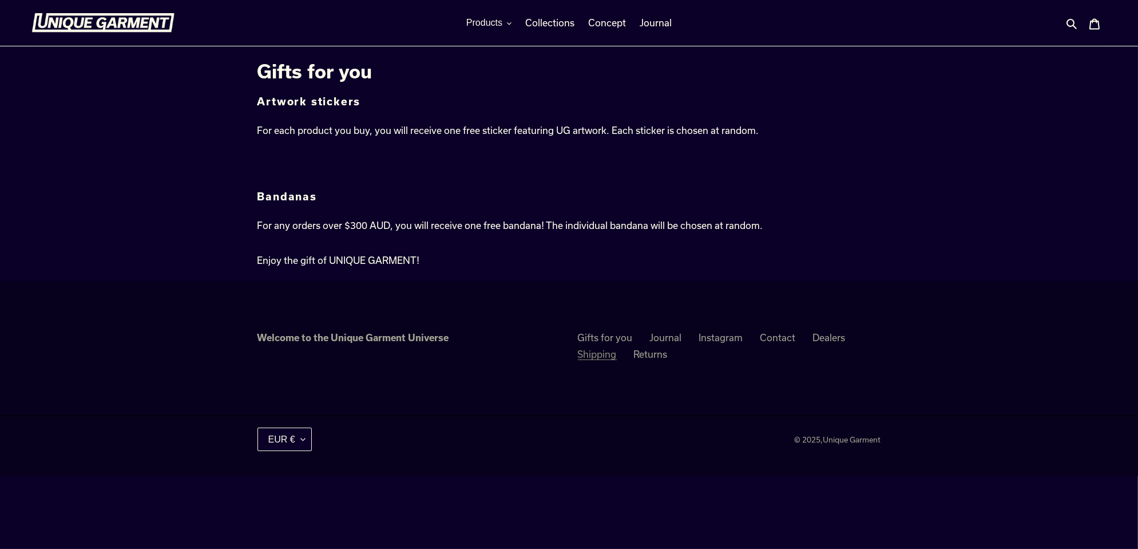
click at [595, 353] on link "Shipping" at bounding box center [597, 354] width 39 height 11
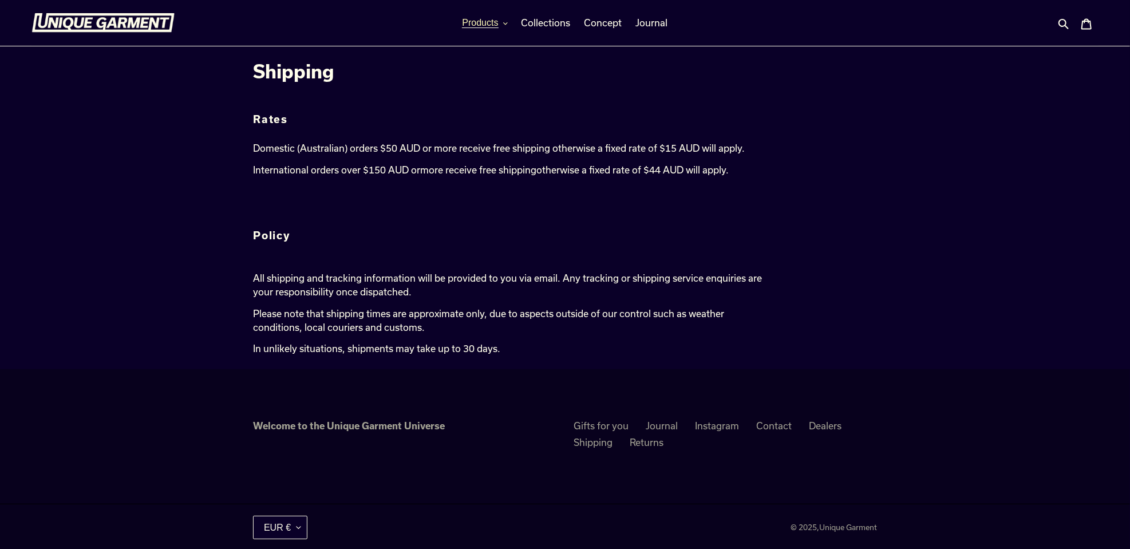
click at [489, 24] on span "Products" at bounding box center [480, 23] width 36 height 10
click at [490, 112] on span "Jackets" at bounding box center [481, 110] width 33 height 11
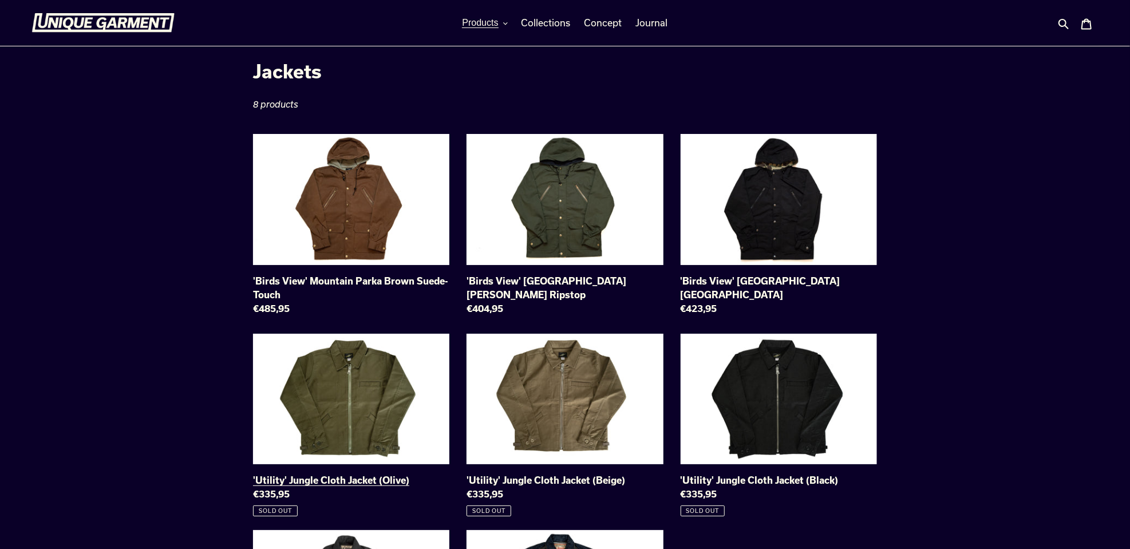
click at [337, 383] on link "'Utility' Jungle Cloth Jacket (Olive)" at bounding box center [351, 425] width 196 height 183
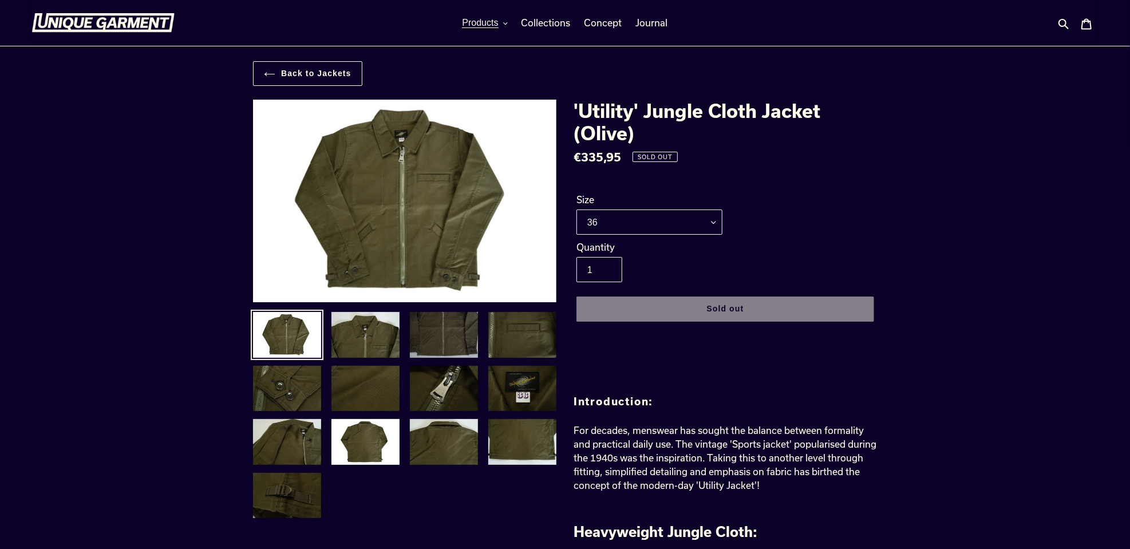
click at [451, 327] on img at bounding box center [444, 335] width 70 height 48
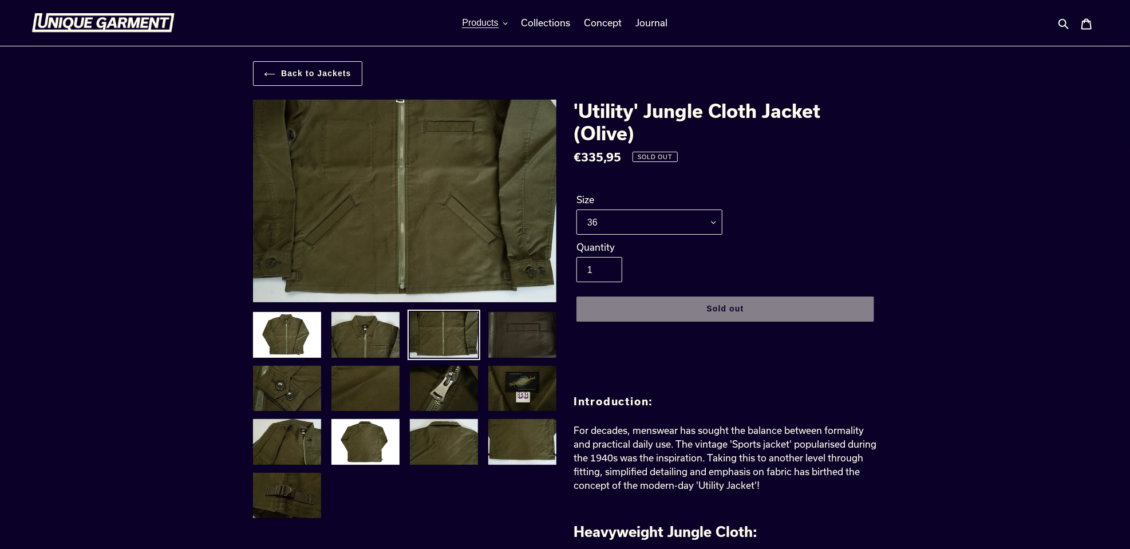
click at [514, 329] on img at bounding box center [522, 335] width 70 height 48
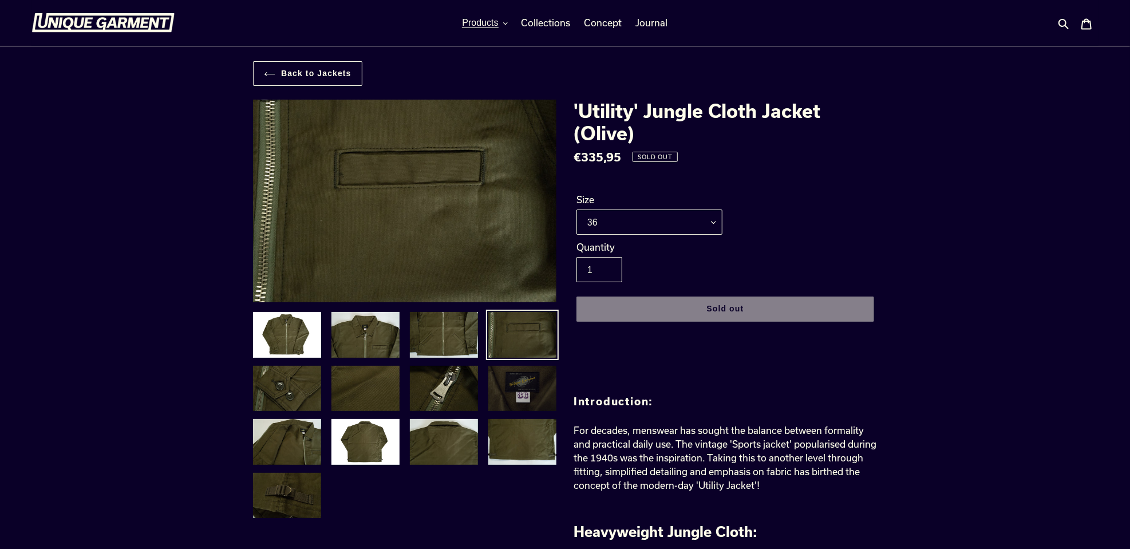
click at [510, 386] on img at bounding box center [522, 389] width 70 height 48
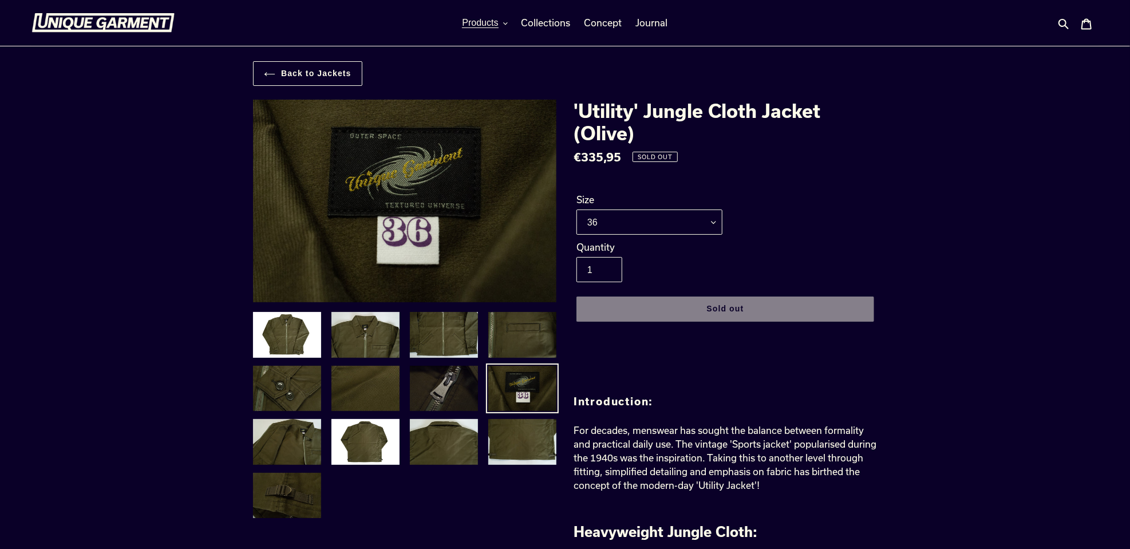
click at [448, 393] on img at bounding box center [444, 389] width 70 height 48
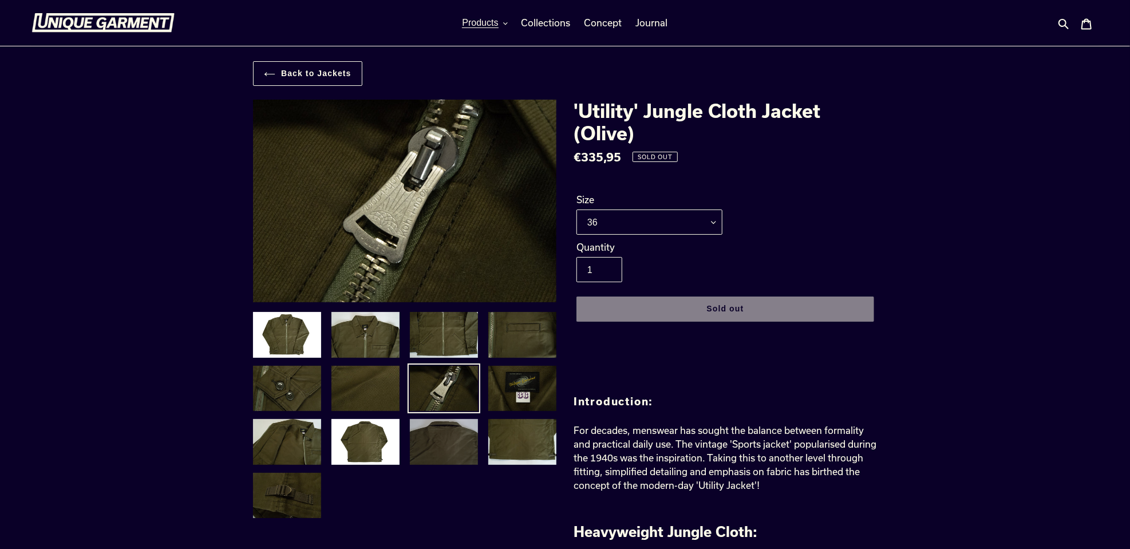
click at [436, 433] on img at bounding box center [444, 442] width 70 height 48
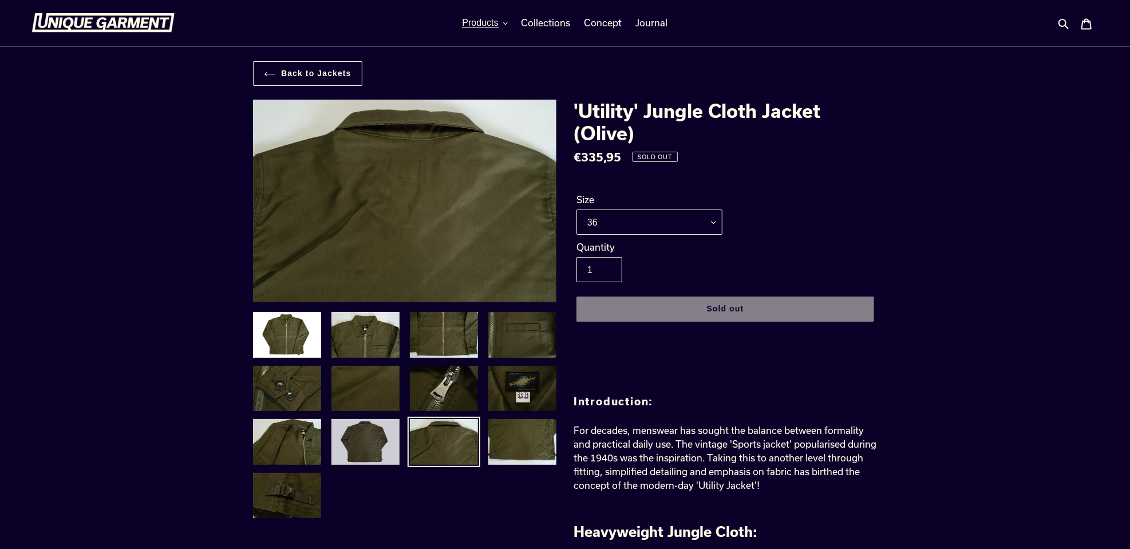
click at [382, 440] on img at bounding box center [365, 442] width 70 height 48
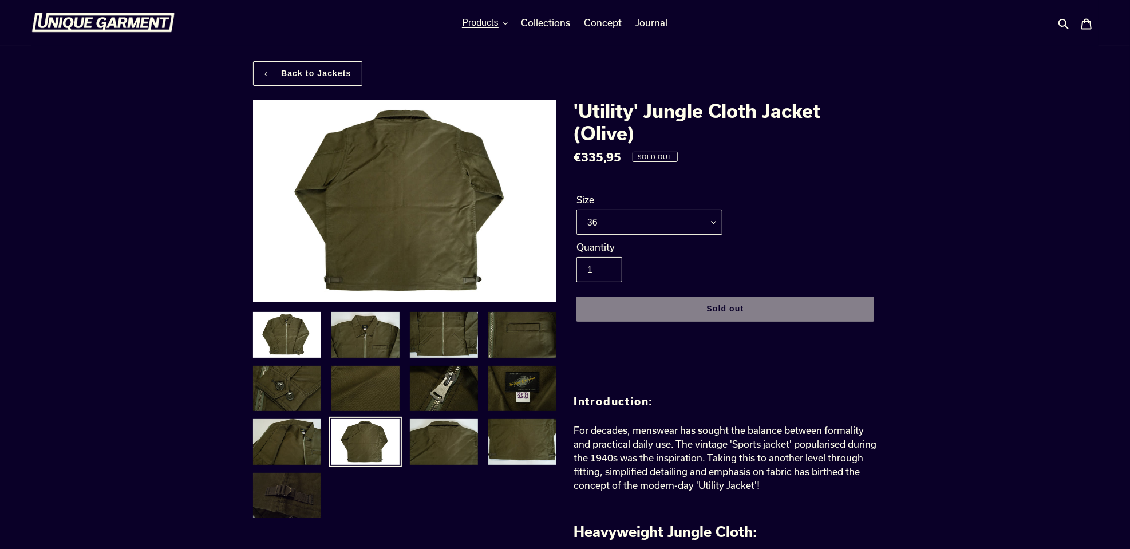
click at [287, 480] on img at bounding box center [287, 496] width 70 height 48
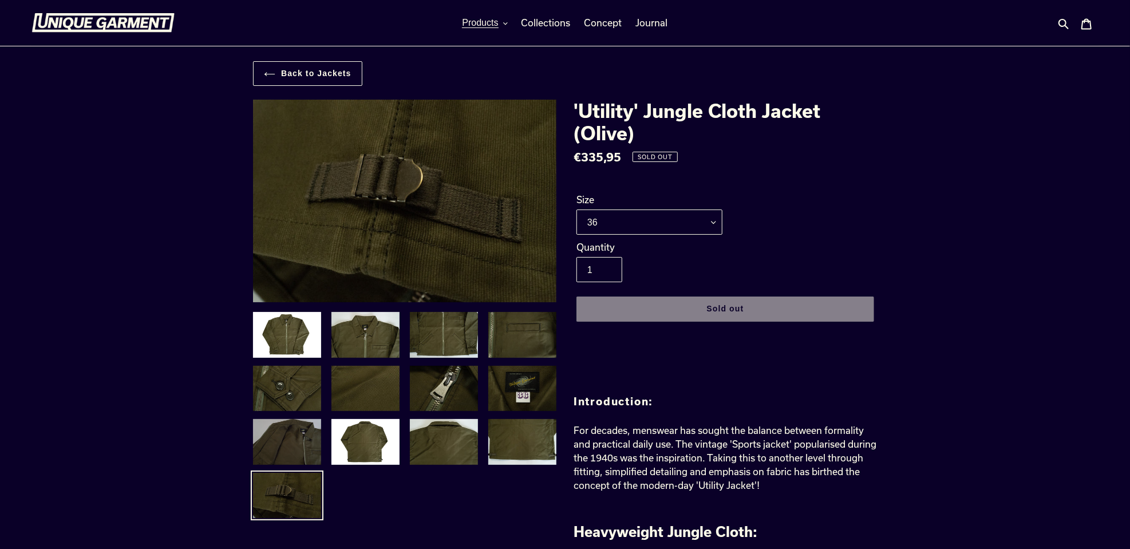
click at [283, 450] on img at bounding box center [287, 442] width 70 height 48
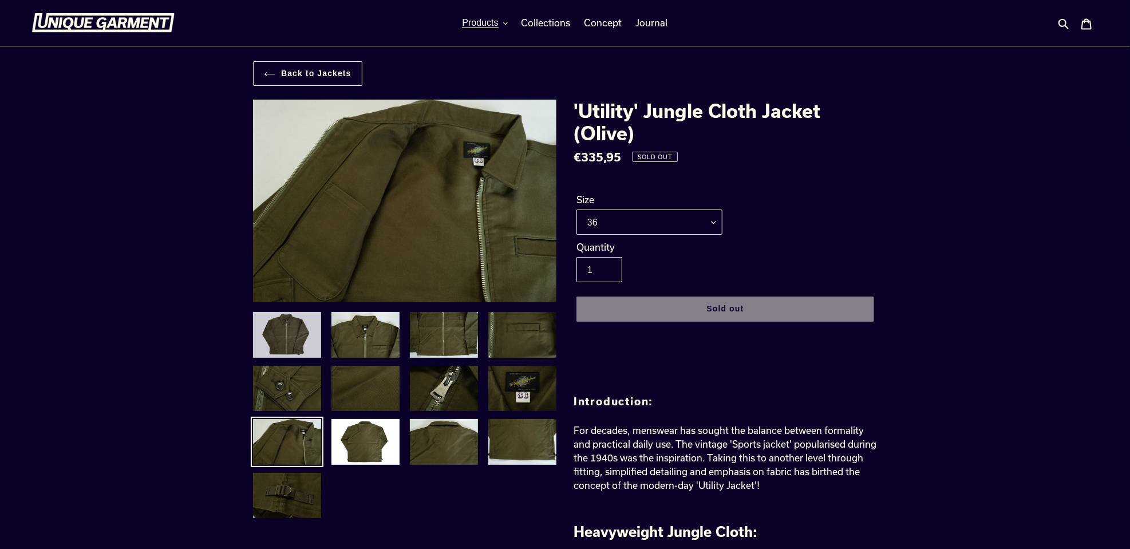
click at [286, 327] on img at bounding box center [287, 335] width 70 height 48
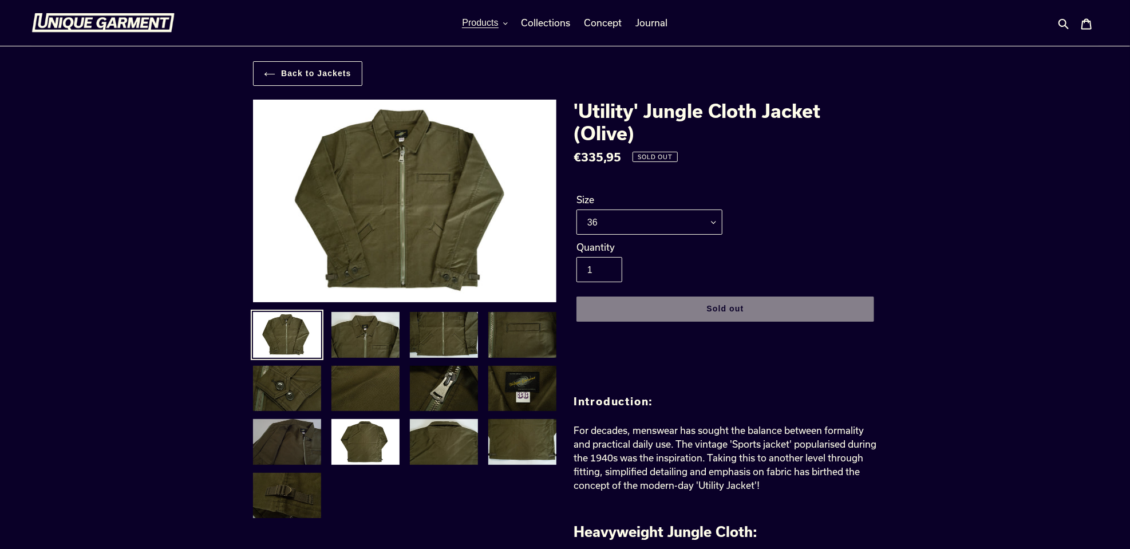
click at [286, 450] on img at bounding box center [287, 442] width 70 height 48
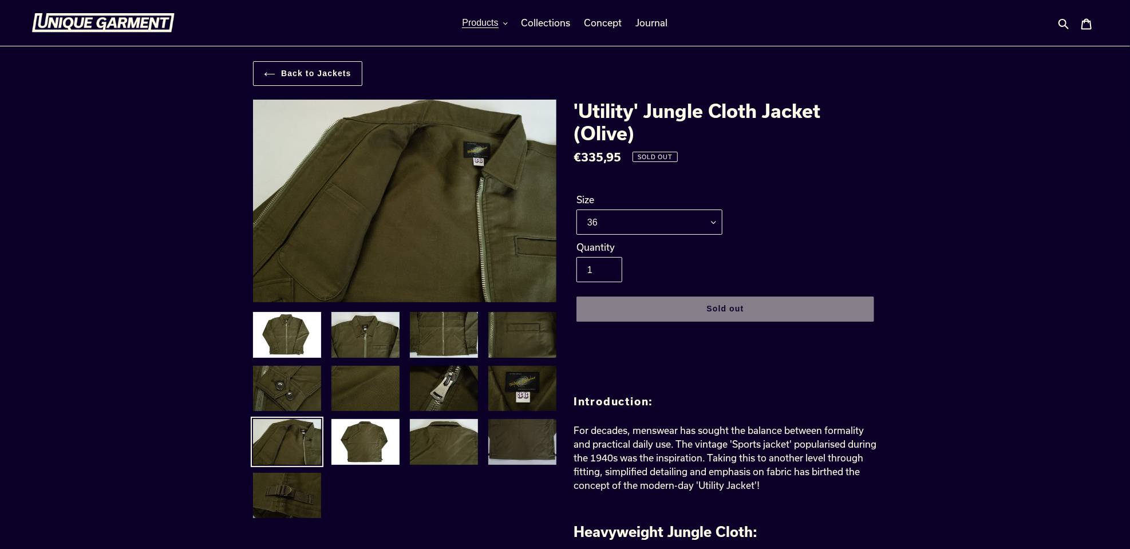
click at [509, 432] on img at bounding box center [522, 442] width 70 height 48
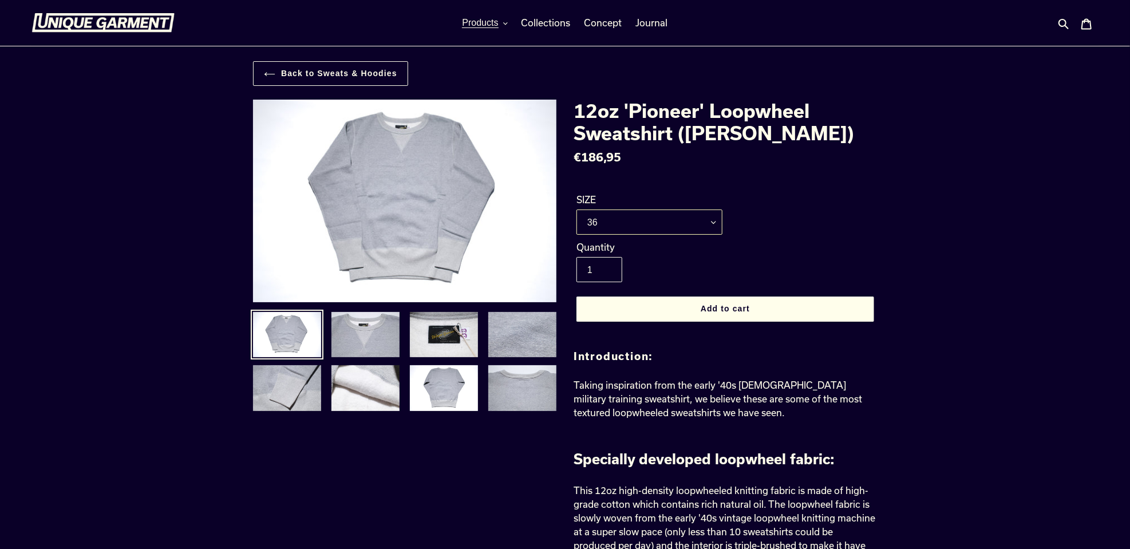
click at [641, 222] on select "36 38 40 42" at bounding box center [649, 221] width 146 height 25
select select "42"
click at [576, 209] on select "36 38 40 42" at bounding box center [649, 221] width 146 height 25
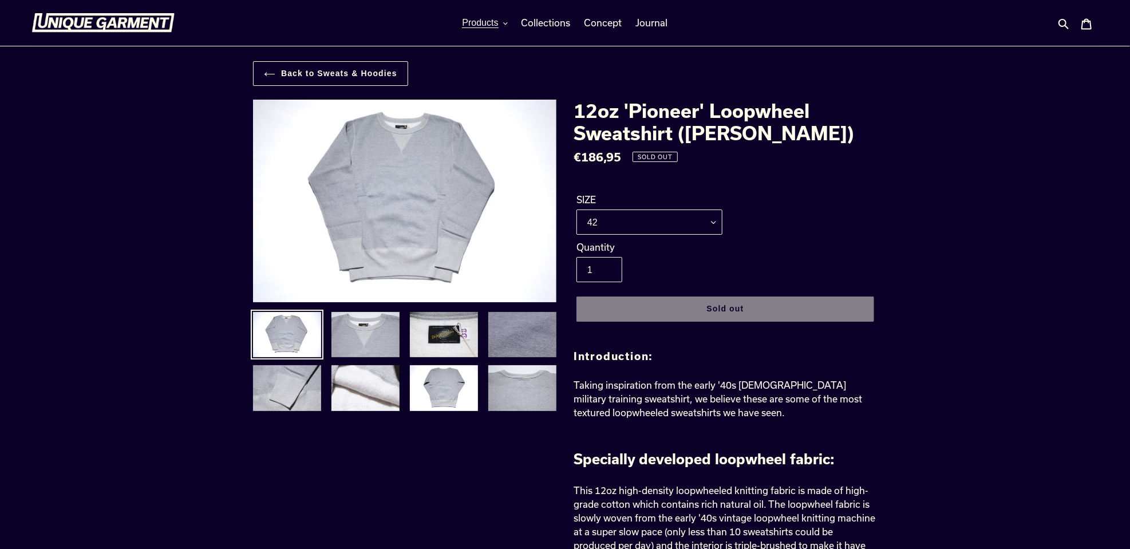
click at [510, 337] on img at bounding box center [522, 335] width 70 height 48
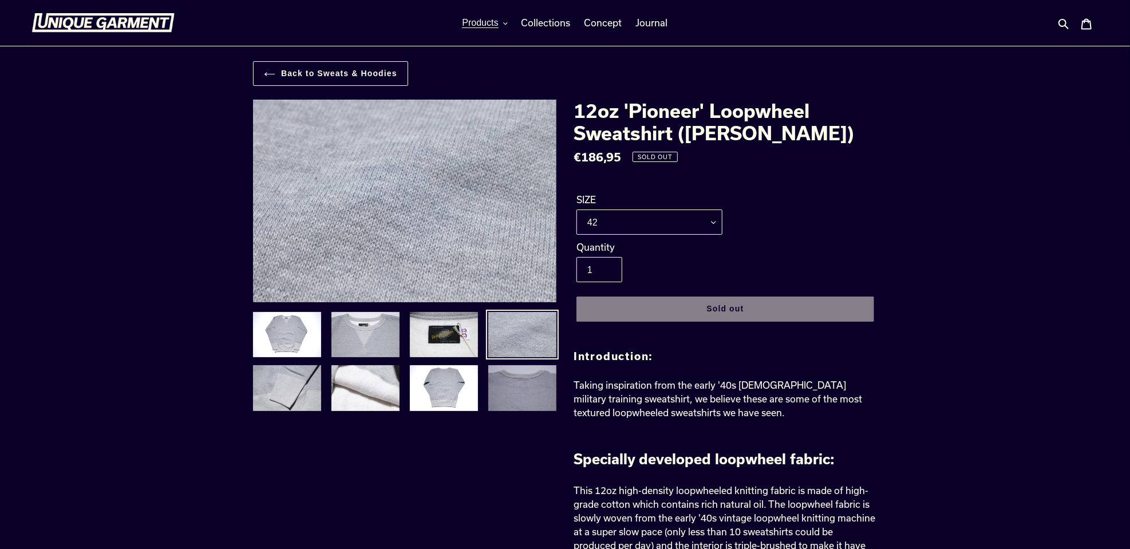
click at [509, 378] on img at bounding box center [522, 388] width 70 height 48
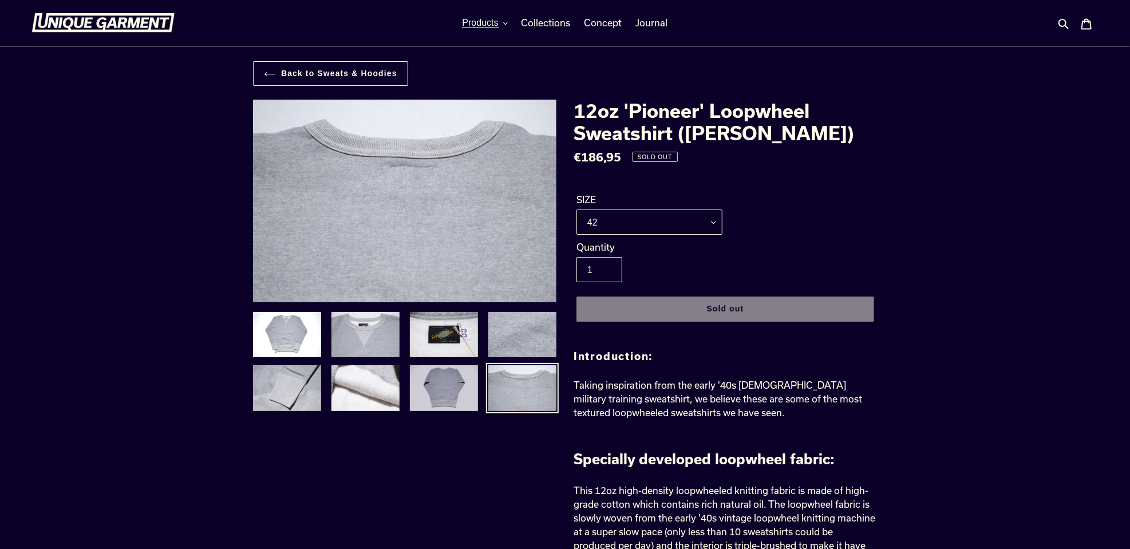
click at [419, 390] on img at bounding box center [444, 388] width 70 height 48
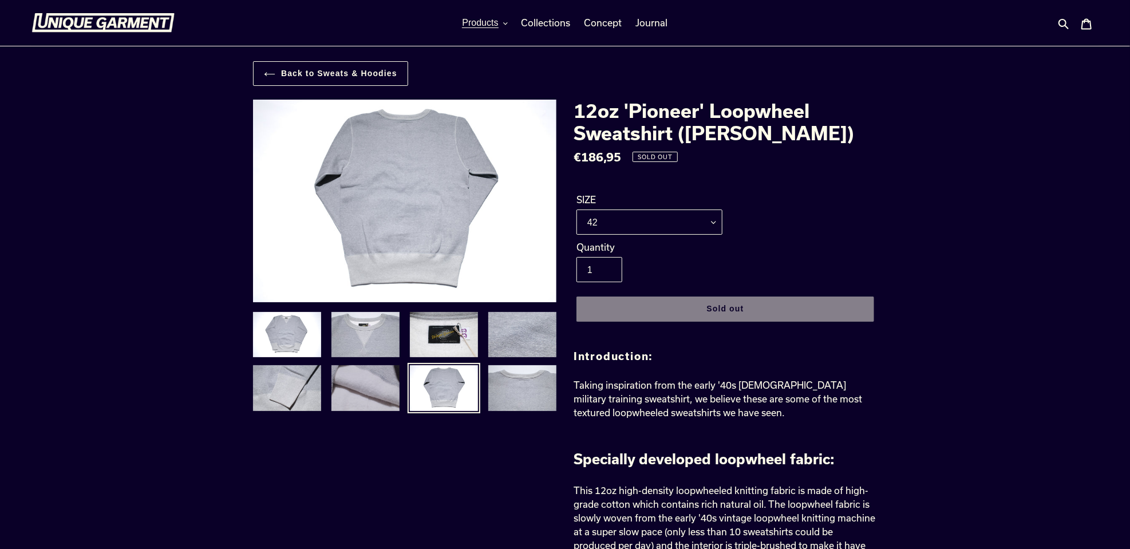
click at [347, 394] on img at bounding box center [365, 388] width 70 height 48
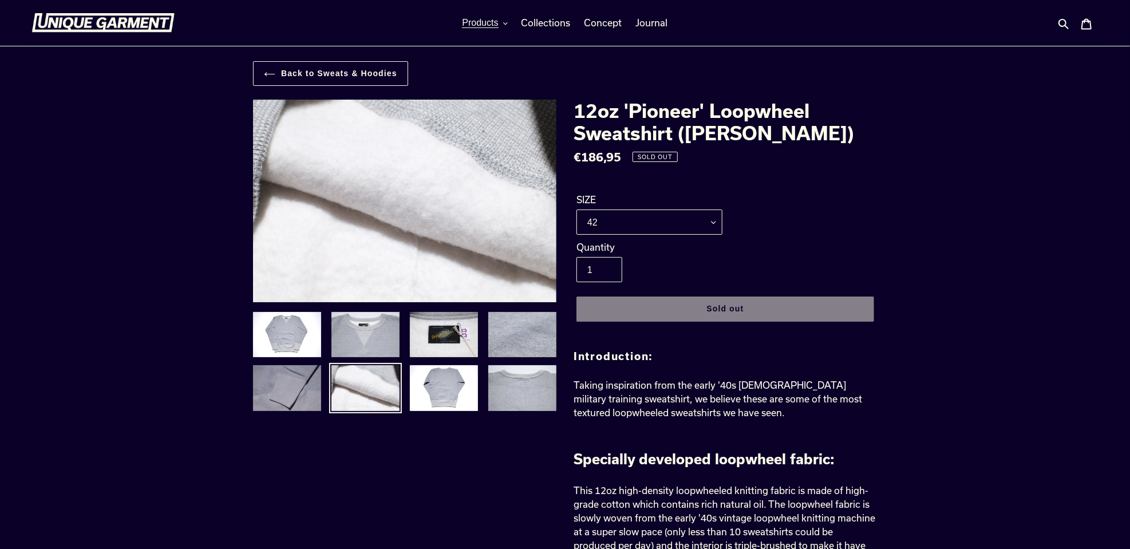
click at [274, 395] on img at bounding box center [287, 388] width 70 height 48
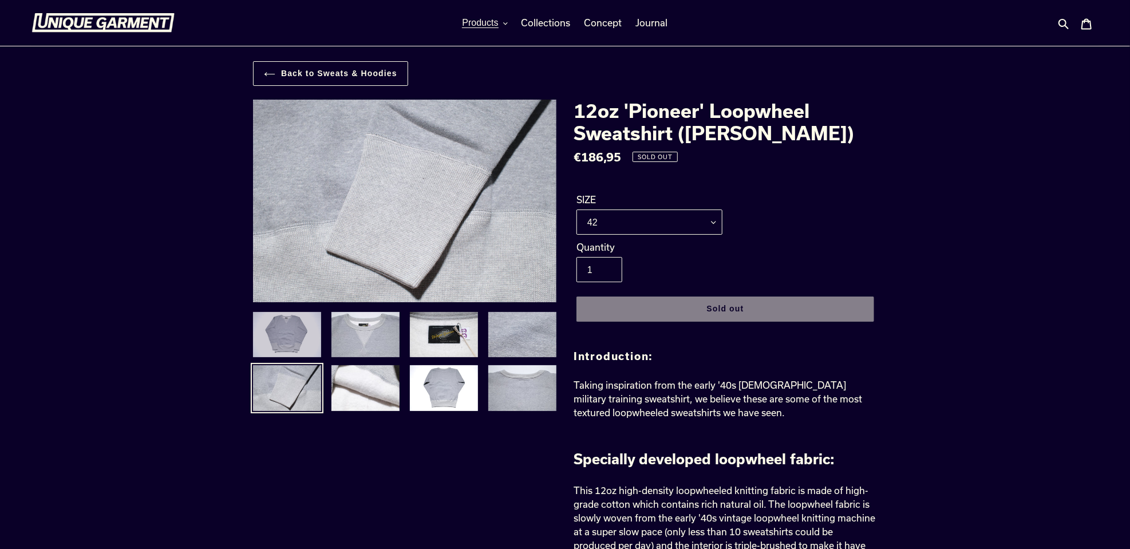
click at [276, 337] on img at bounding box center [287, 335] width 70 height 48
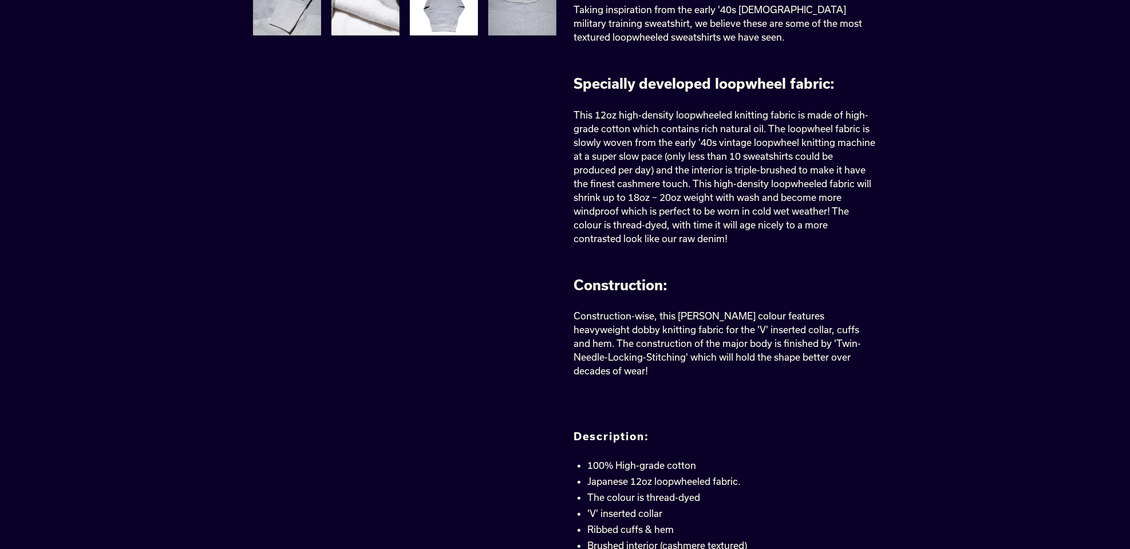
scroll to position [400, 0]
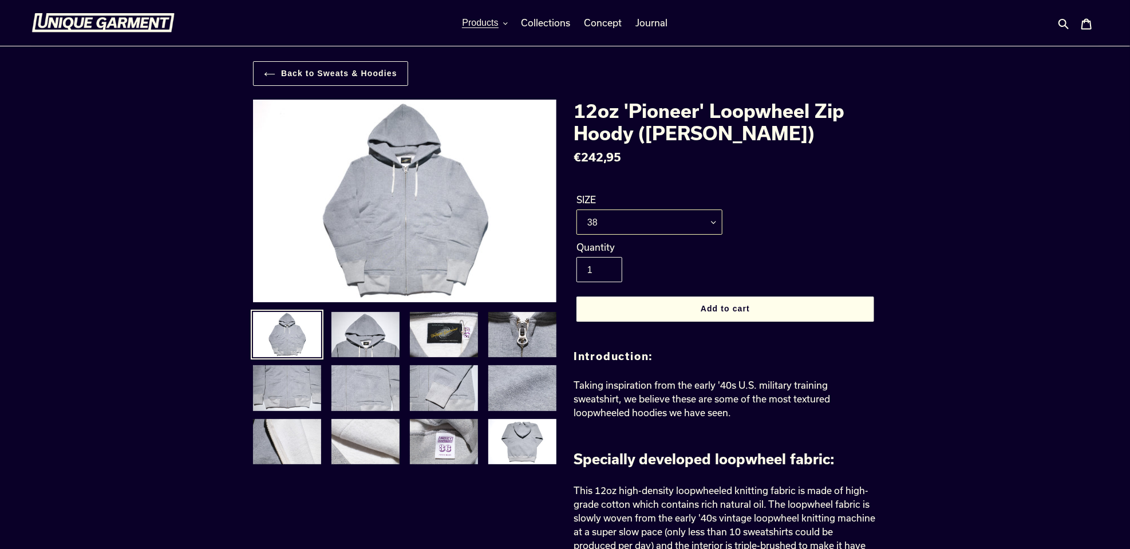
click at [647, 228] on select "36 38 40 42" at bounding box center [649, 221] width 146 height 25
select select "42"
click at [576, 209] on select "36 38 40 42" at bounding box center [649, 221] width 146 height 25
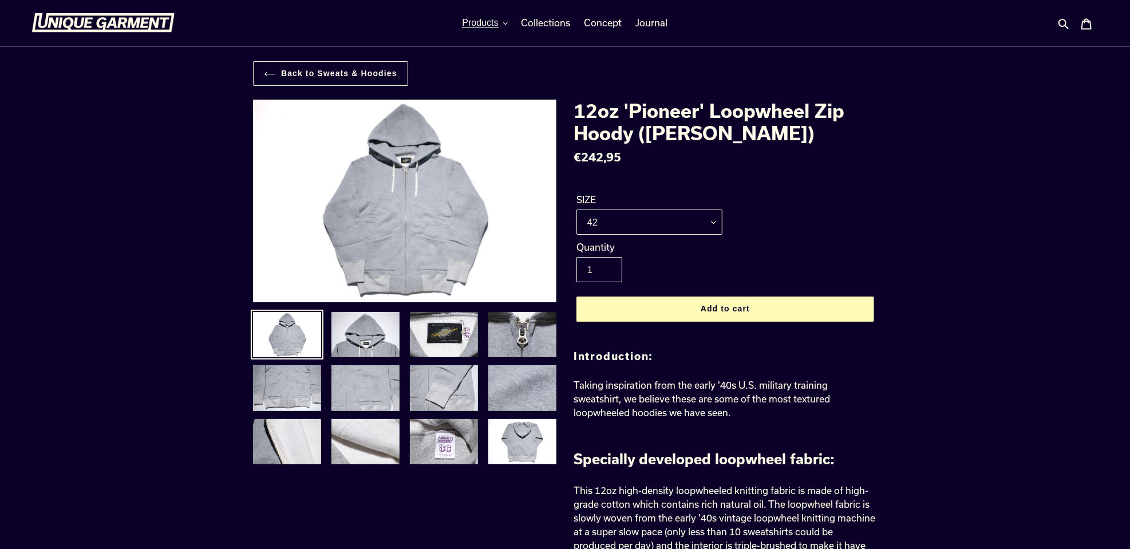
click at [696, 306] on button "Add to cart" at bounding box center [725, 308] width 298 height 25
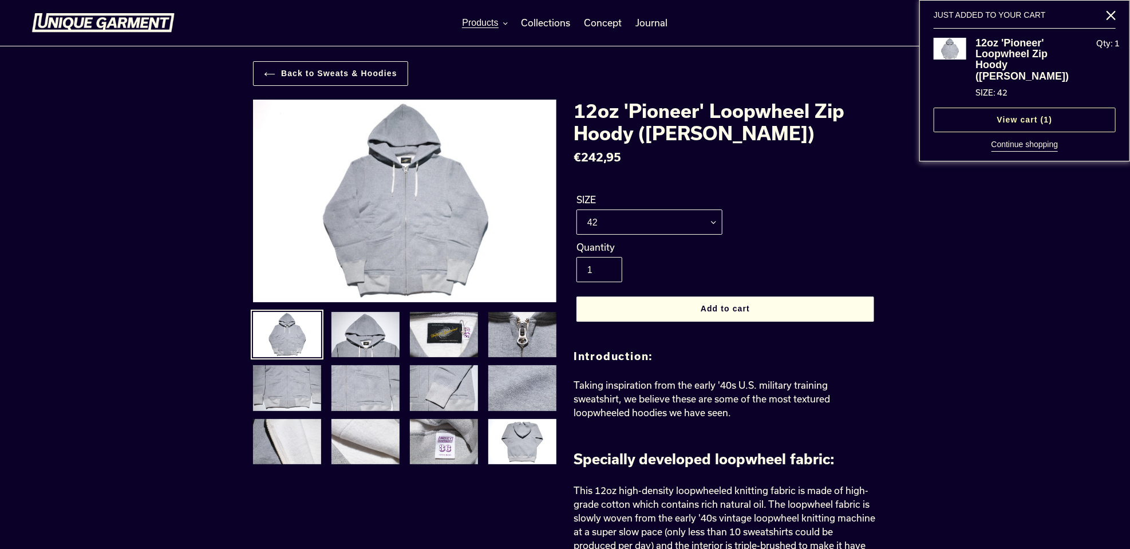
click at [1012, 123] on link "View cart ( 1 )" at bounding box center [1024, 120] width 182 height 25
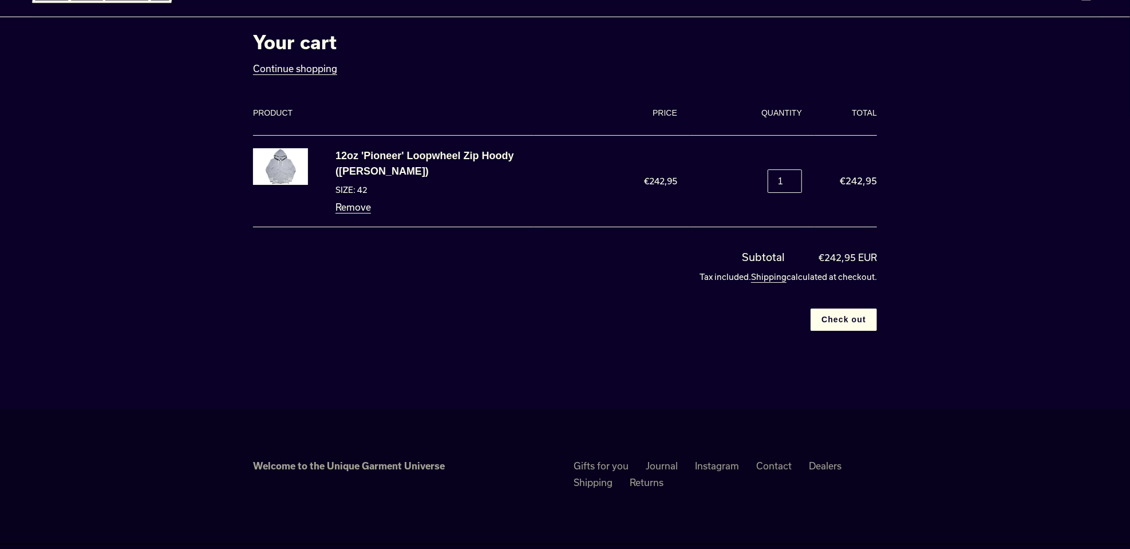
scroll to position [52, 0]
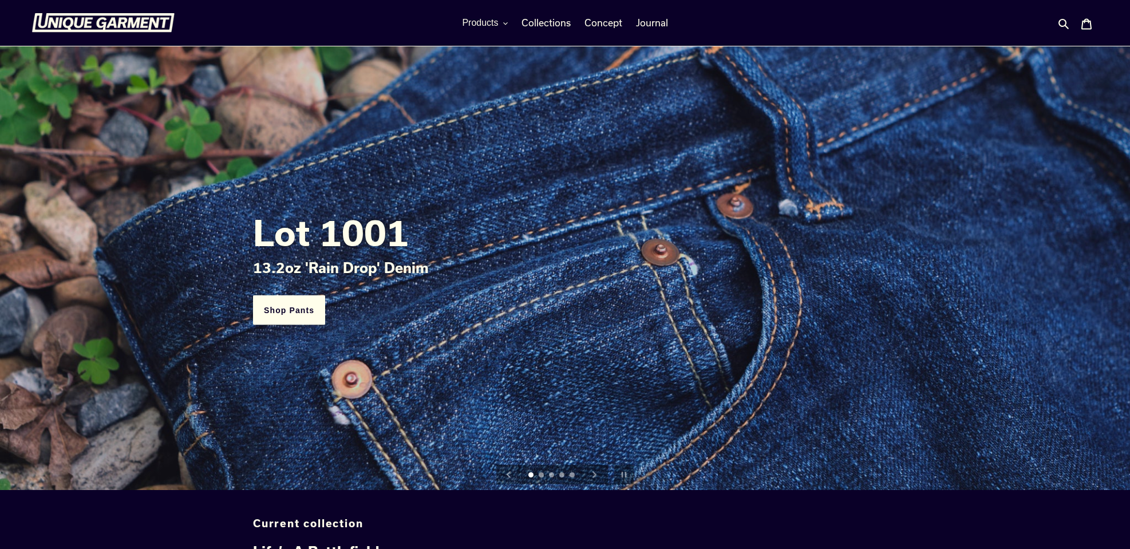
scroll to position [515, 0]
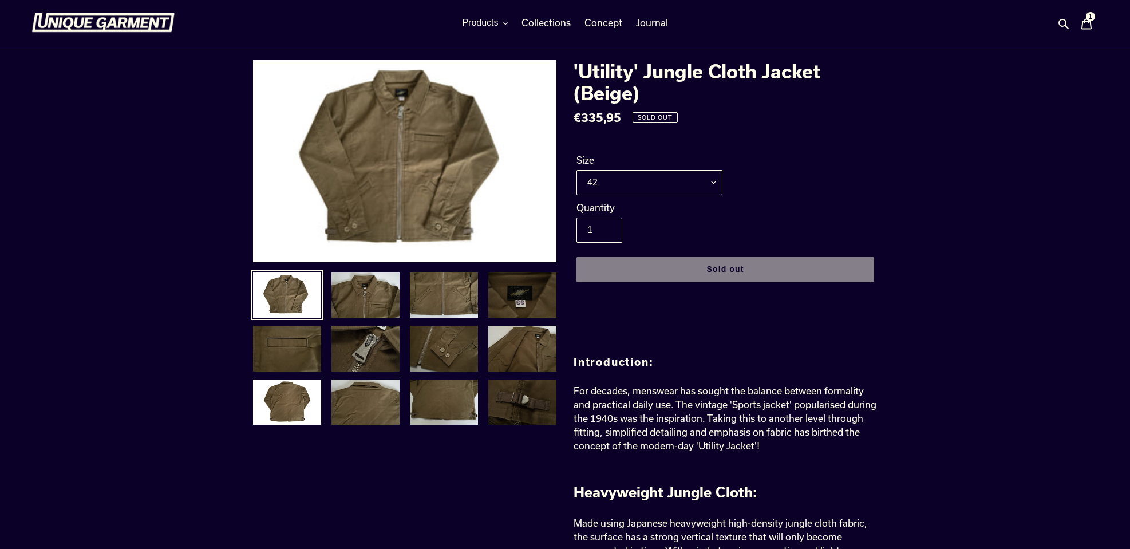
scroll to position [1198, 0]
